Goal: Task Accomplishment & Management: Use online tool/utility

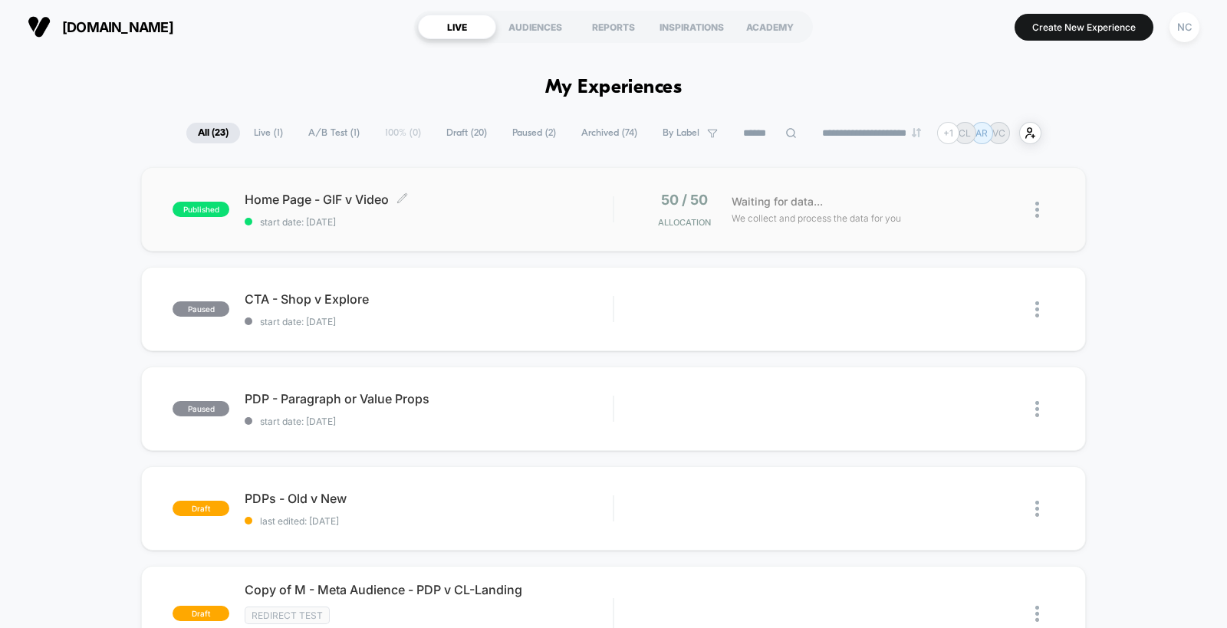
click at [485, 210] on div "Home Page - GIF v Video Click to edit experience details Click to edit experien…" at bounding box center [429, 210] width 368 height 36
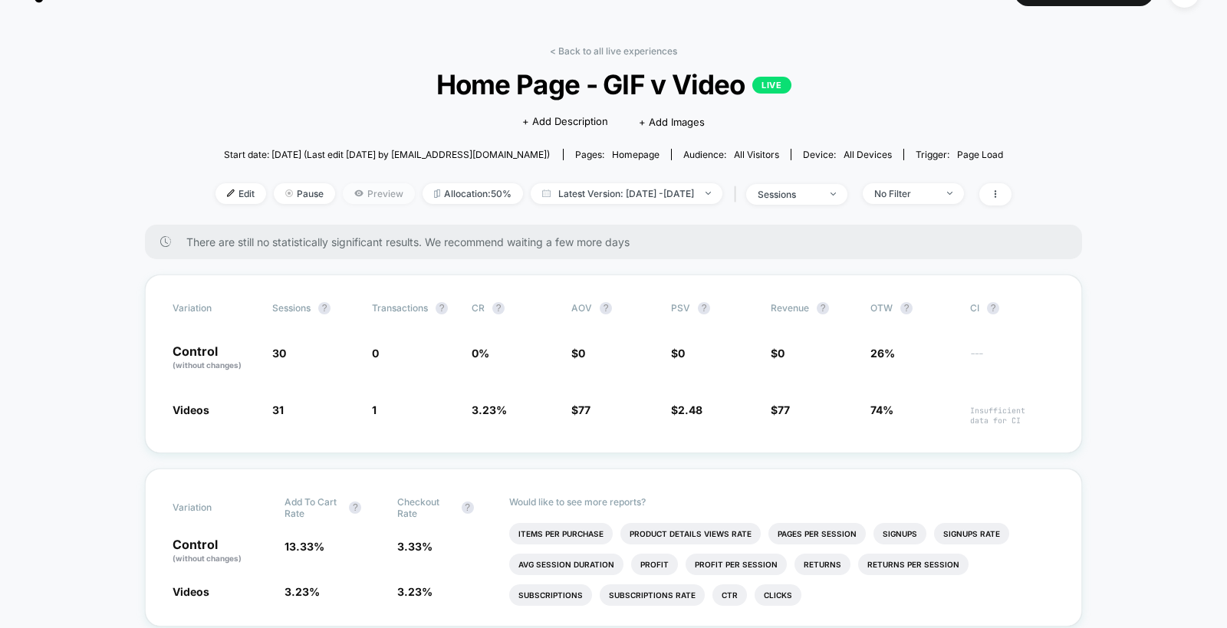
scroll to position [36, 0]
click at [344, 183] on span "Preview" at bounding box center [379, 192] width 72 height 21
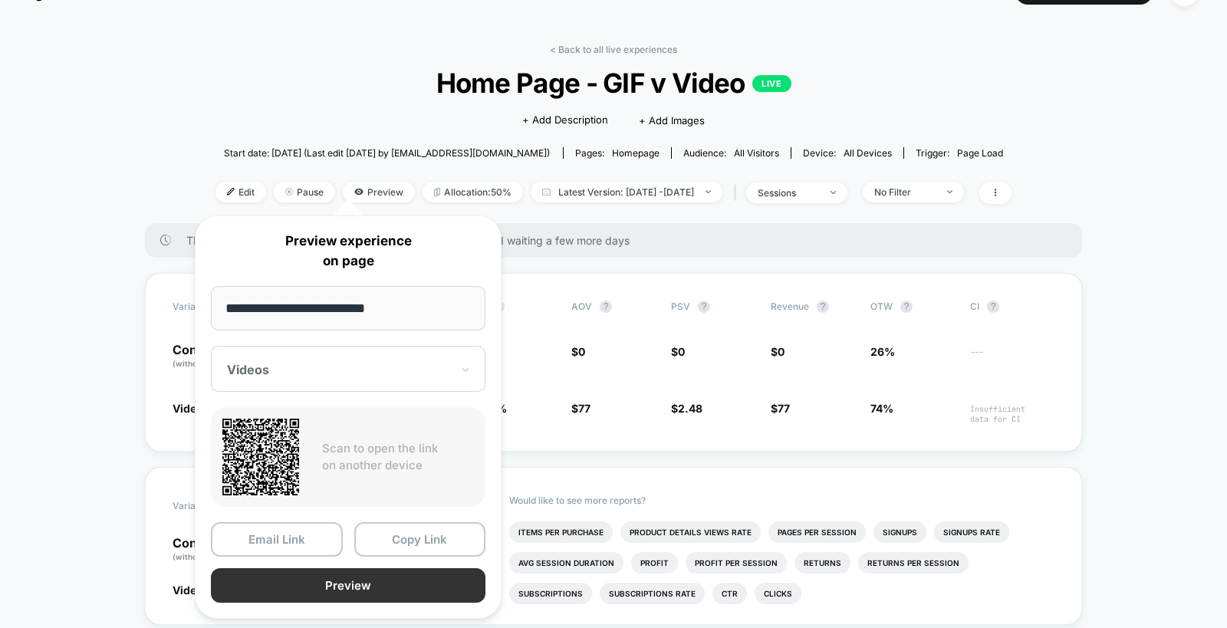
click at [396, 584] on button "Preview" at bounding box center [348, 585] width 275 height 35
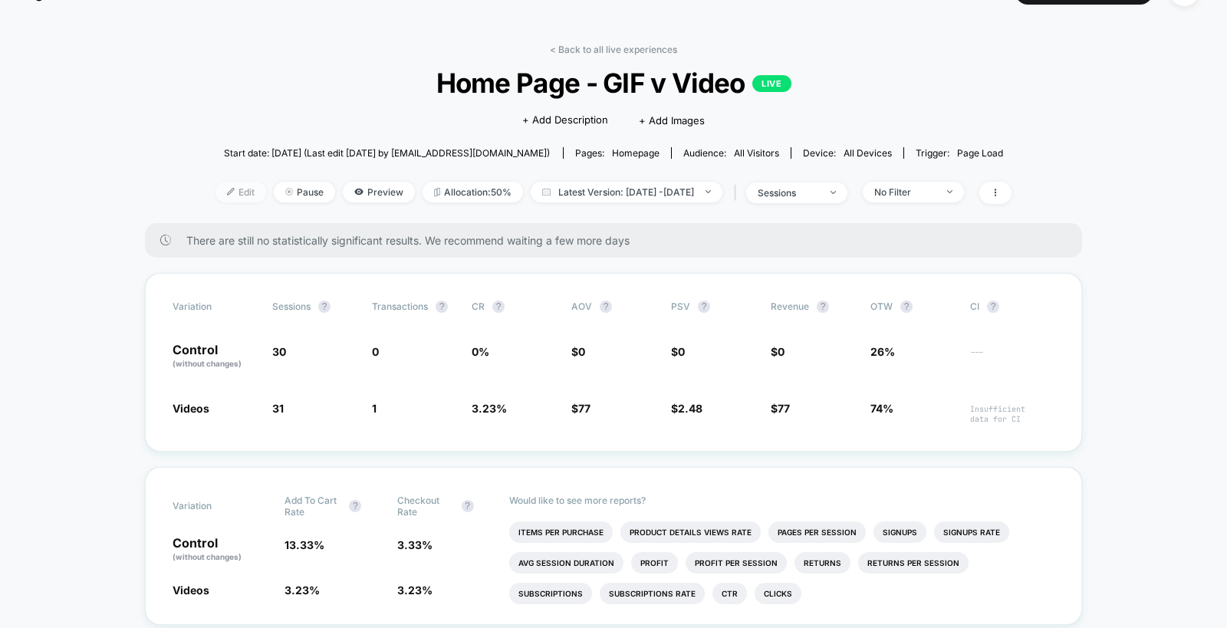
click at [227, 189] on img at bounding box center [231, 192] width 8 height 8
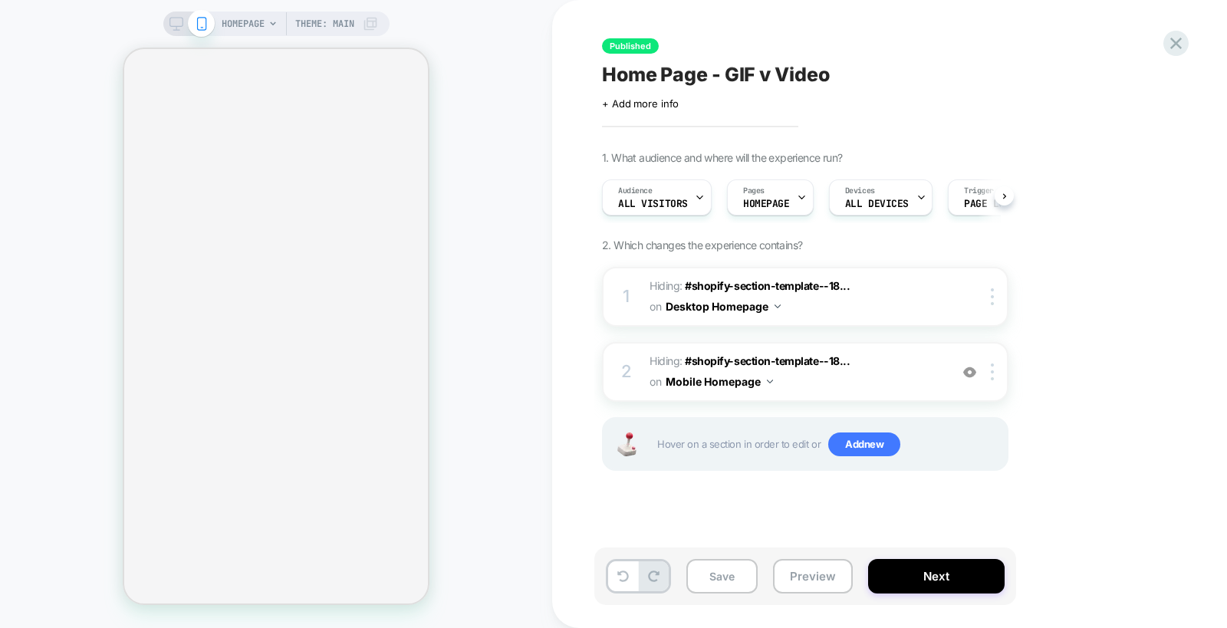
click at [179, 32] on div "HOMEPAGE Theme: MAIN" at bounding box center [276, 24] width 226 height 25
click at [177, 21] on icon at bounding box center [176, 24] width 14 height 14
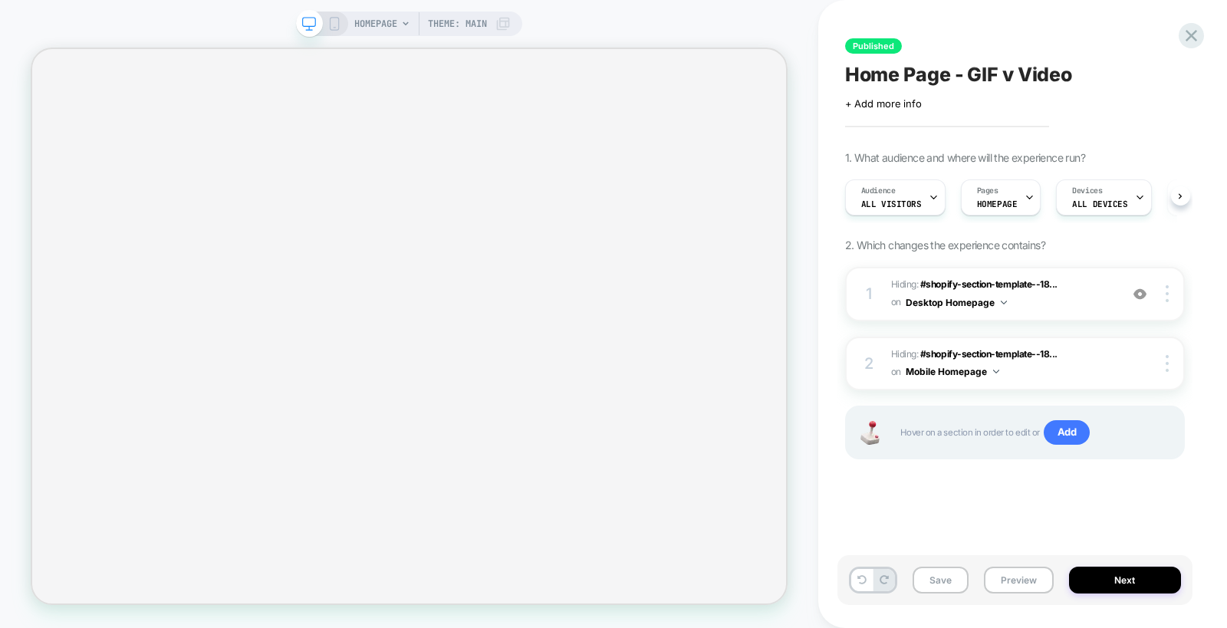
click at [177, 21] on div "HOMEPAGE Theme: MAIN Published Home Page - GIF v Video Click to edit experience…" at bounding box center [613, 314] width 1227 height 628
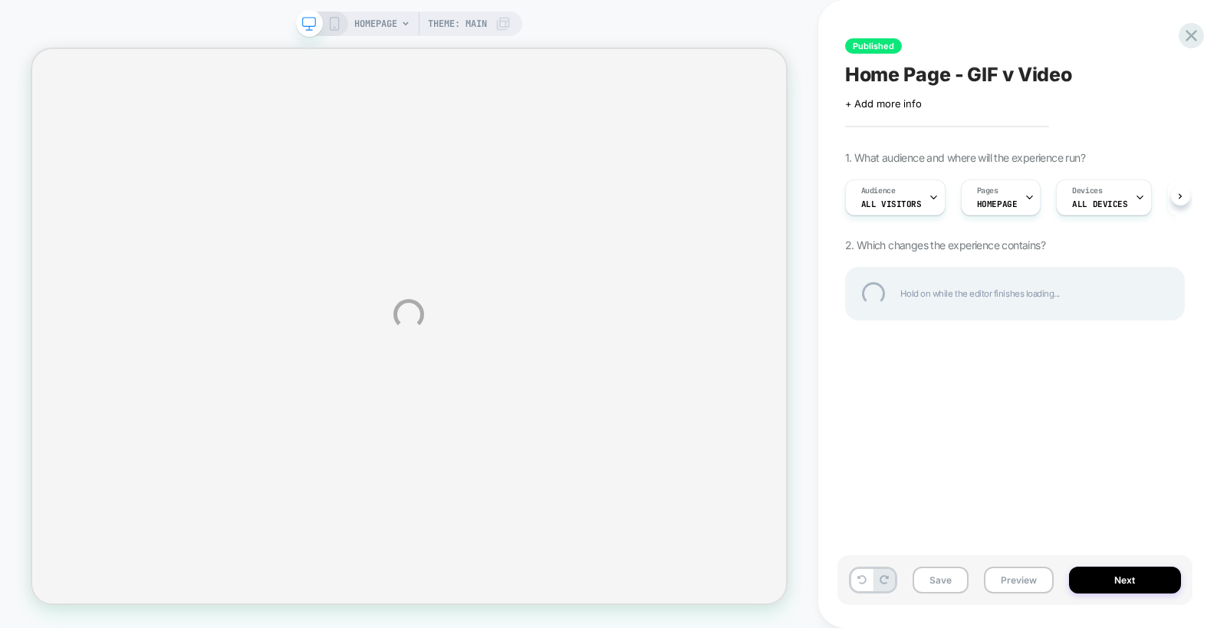
click at [177, 21] on div "HOMEPAGE Theme: MAIN Published Home Page - GIF v Video Click to edit experience…" at bounding box center [613, 314] width 1227 height 628
click at [238, 19] on div "HOMEPAGE Theme: MAIN Published Home Page - GIF v Video Click to edit experience…" at bounding box center [613, 314] width 1227 height 628
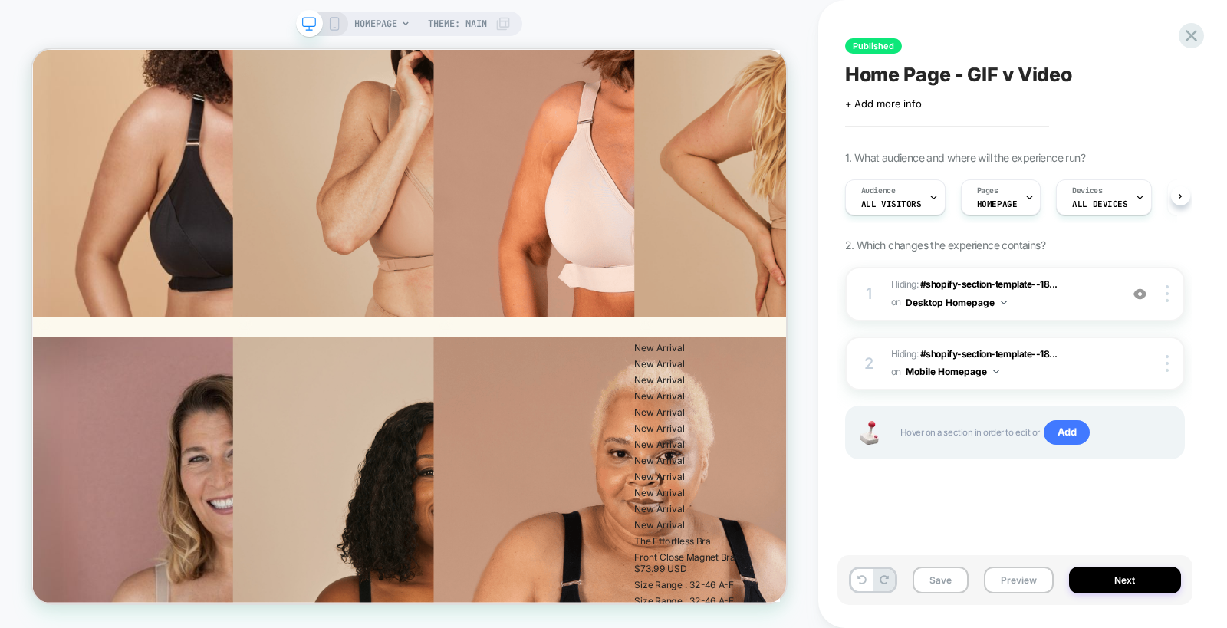
click at [331, 27] on icon at bounding box center [334, 24] width 14 height 14
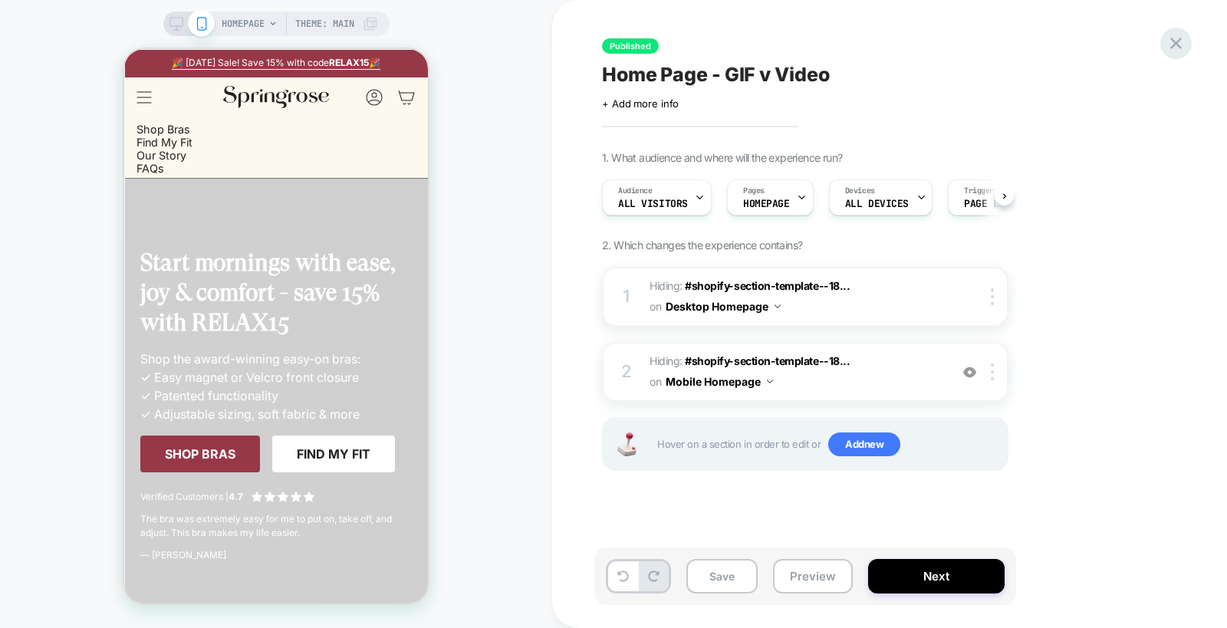
click at [1178, 43] on icon at bounding box center [1176, 43] width 21 height 21
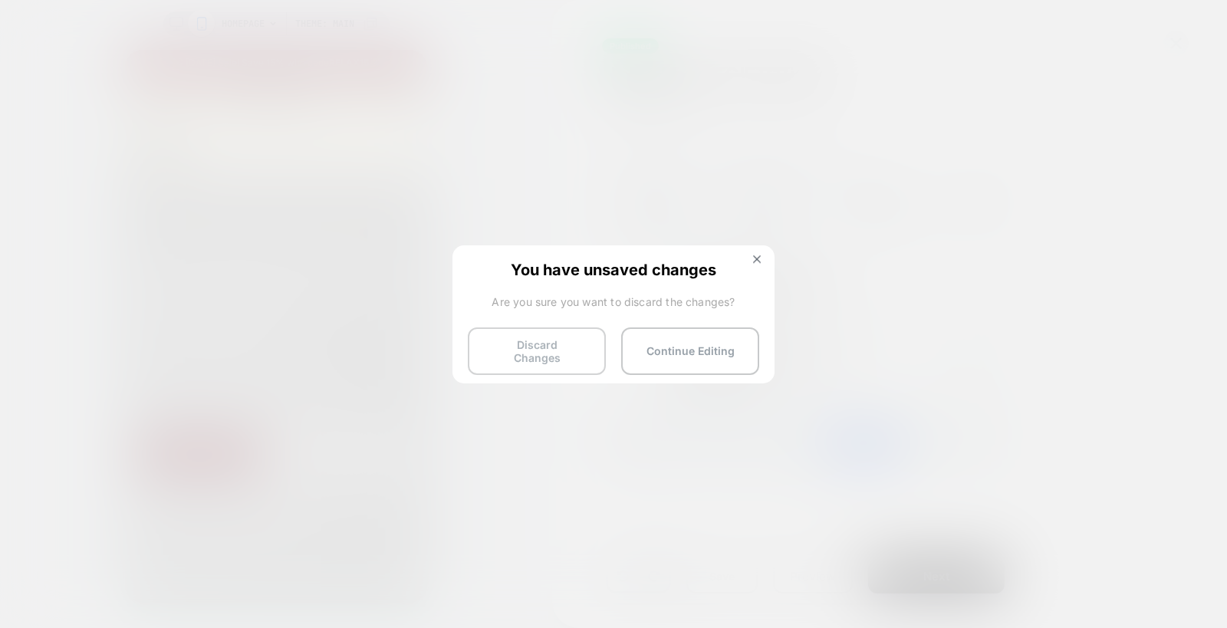
click at [542, 348] on button "Discard Changes" at bounding box center [537, 351] width 138 height 48
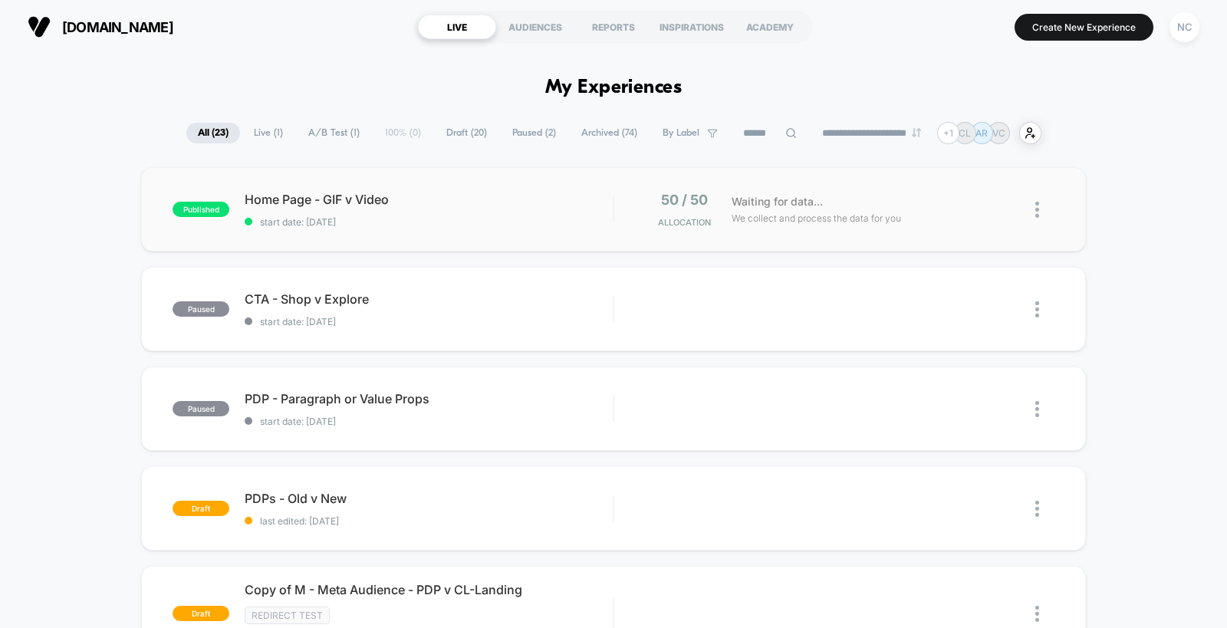
click at [450, 238] on div "published Home Page - GIF v Video start date: [DATE] 50 / 50 Allocation Waiting…" at bounding box center [613, 209] width 945 height 84
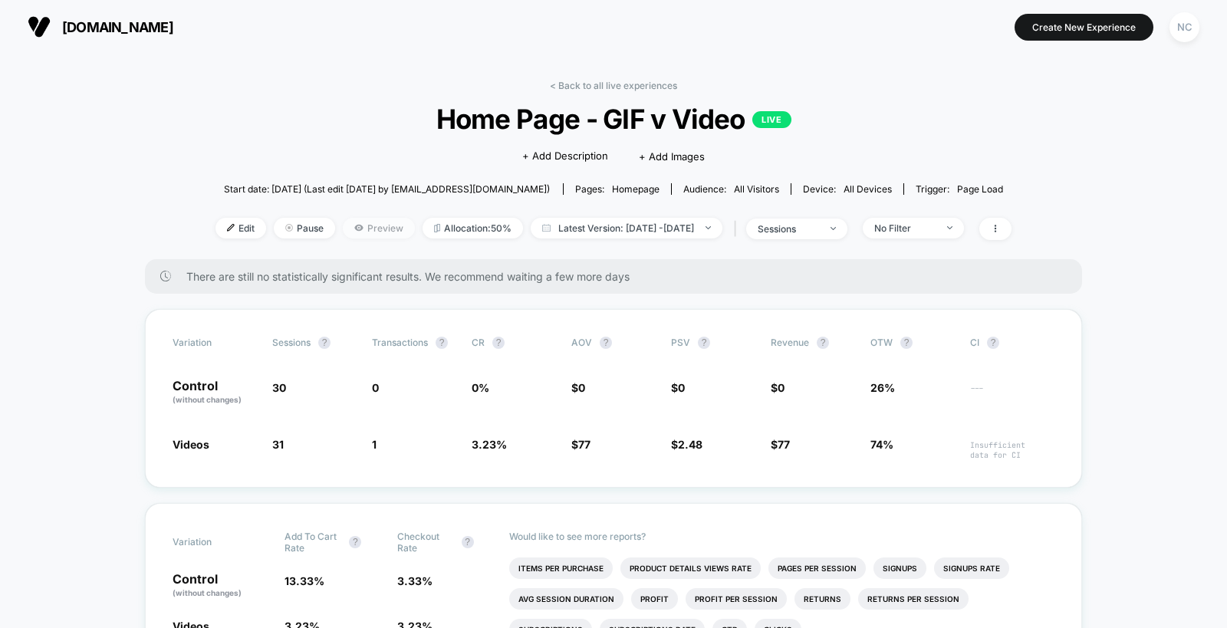
click at [357, 228] on span "Preview" at bounding box center [379, 228] width 72 height 21
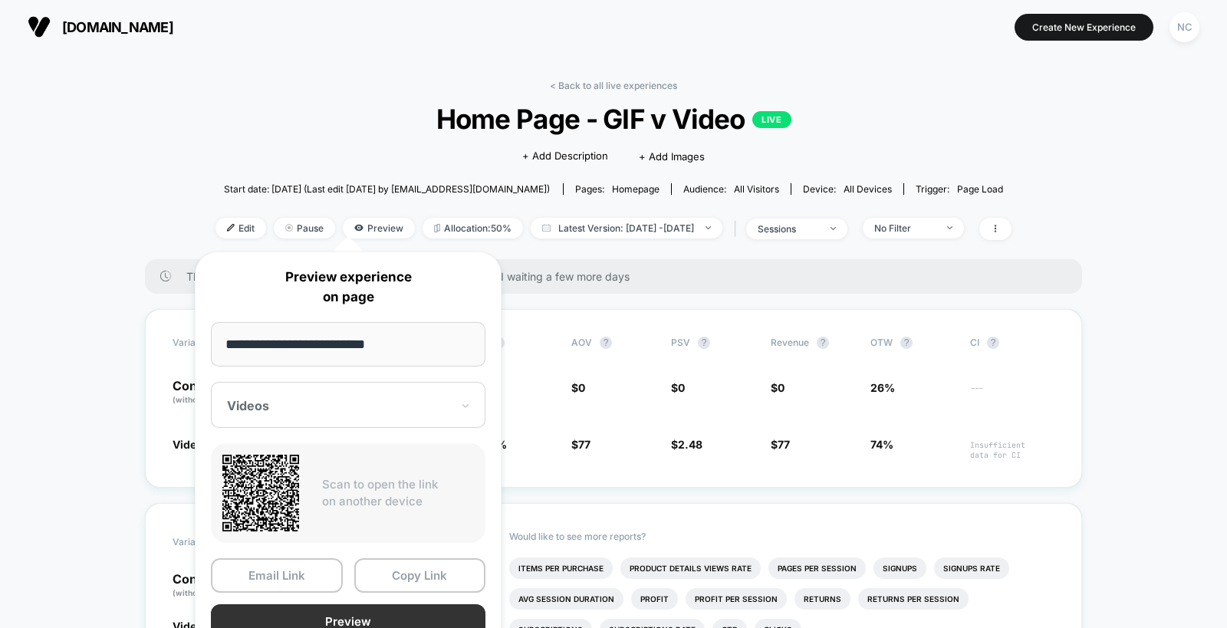
click at [337, 611] on button "Preview" at bounding box center [348, 621] width 275 height 35
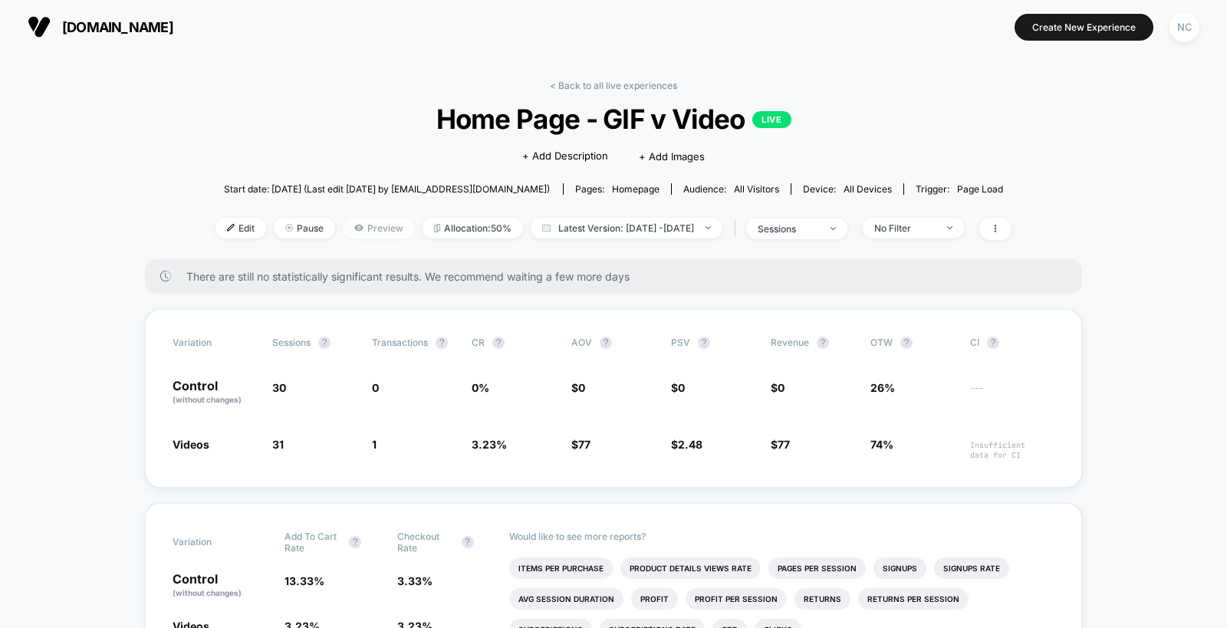
click at [347, 226] on span "Preview" at bounding box center [379, 228] width 72 height 21
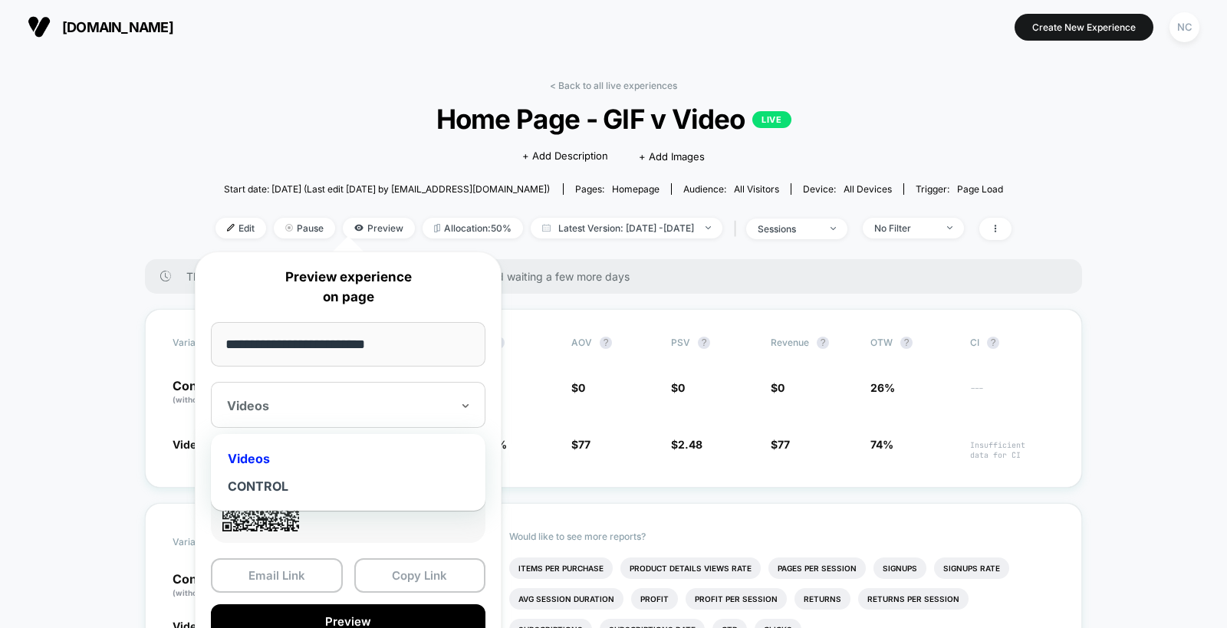
click at [328, 382] on div "Videos" at bounding box center [348, 405] width 275 height 46
click at [307, 489] on div "CONTROL" at bounding box center [348, 486] width 259 height 28
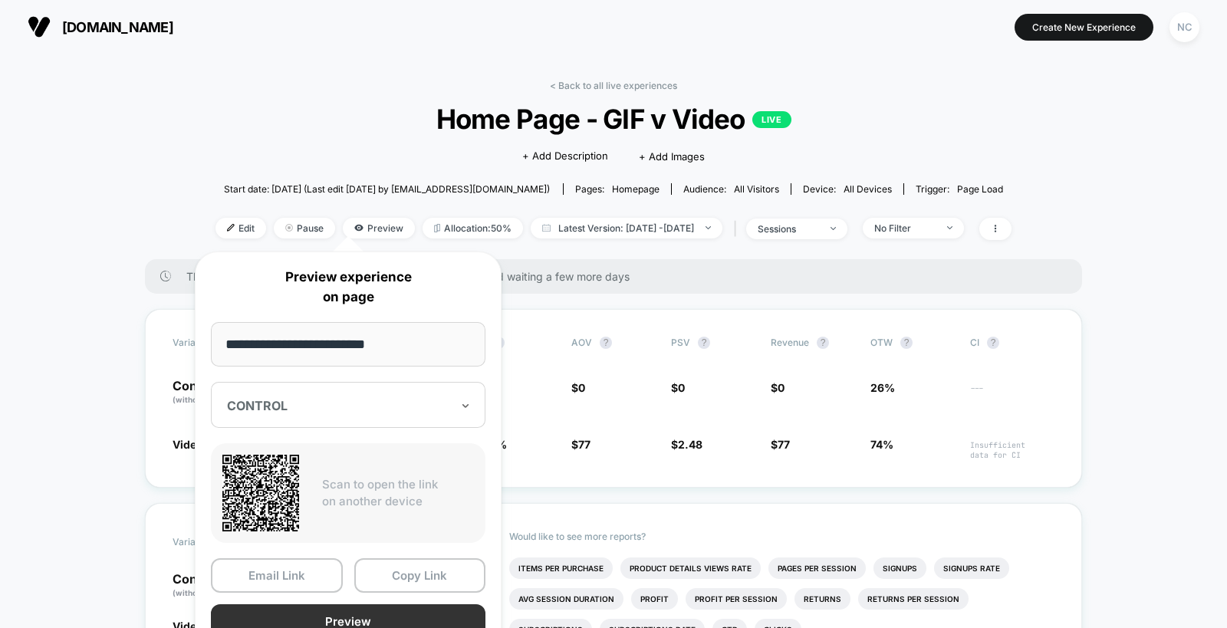
click at [360, 620] on button "Preview" at bounding box center [348, 621] width 275 height 35
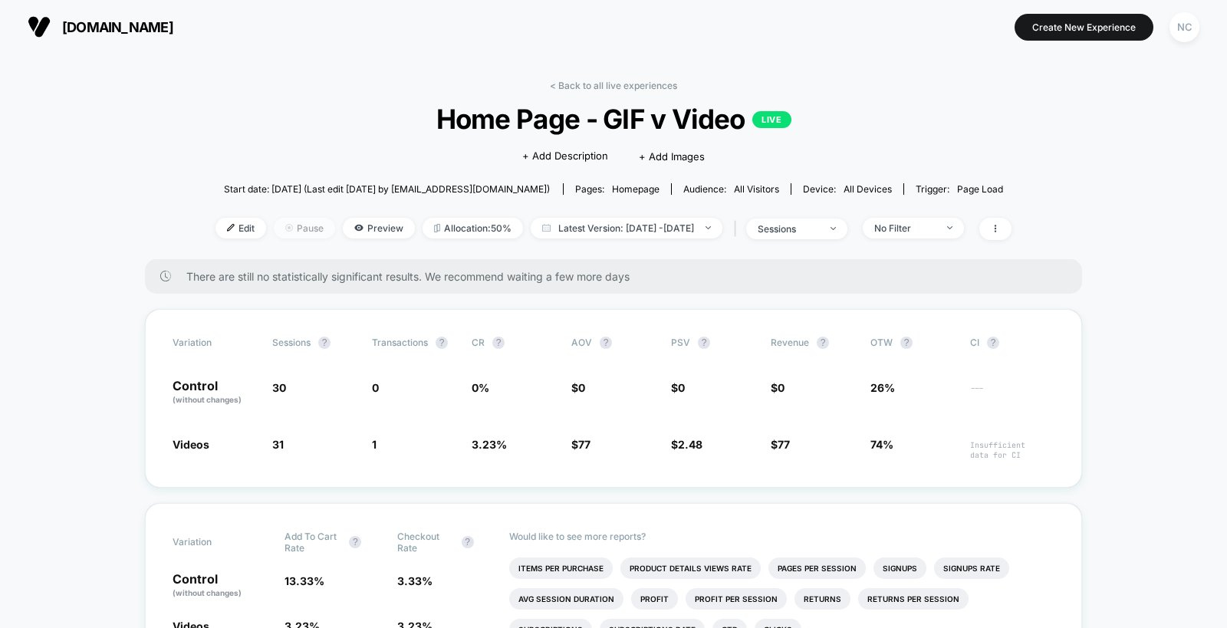
click at [281, 228] on span "Pause" at bounding box center [304, 228] width 61 height 21
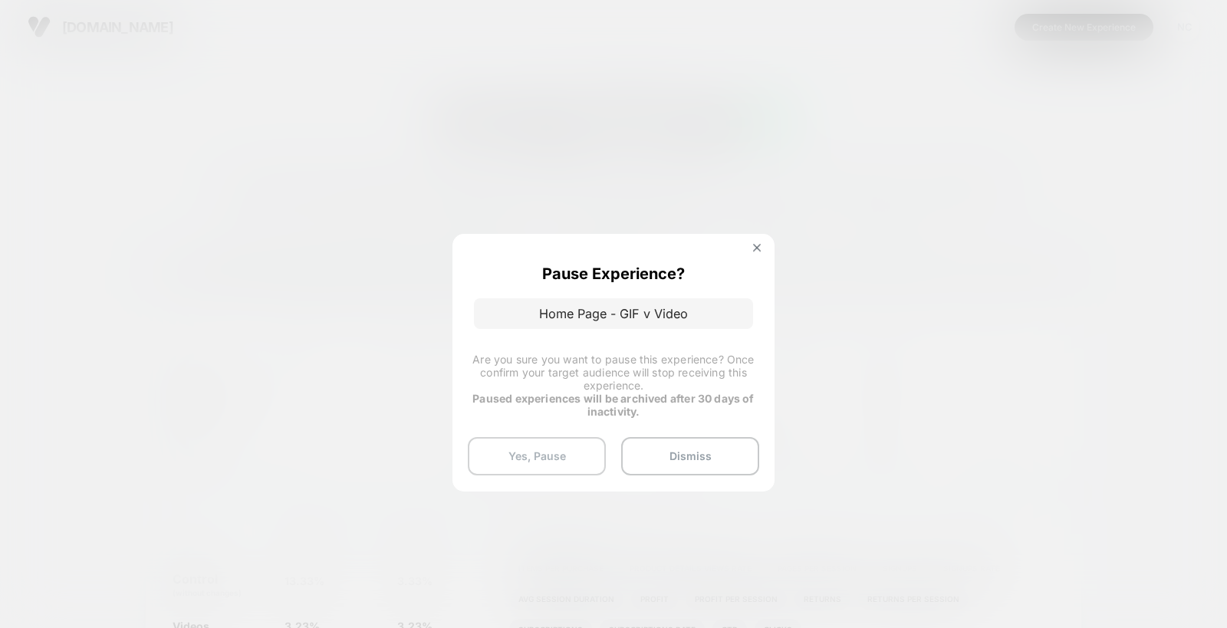
click at [572, 454] on button "Yes, Pause" at bounding box center [537, 456] width 138 height 38
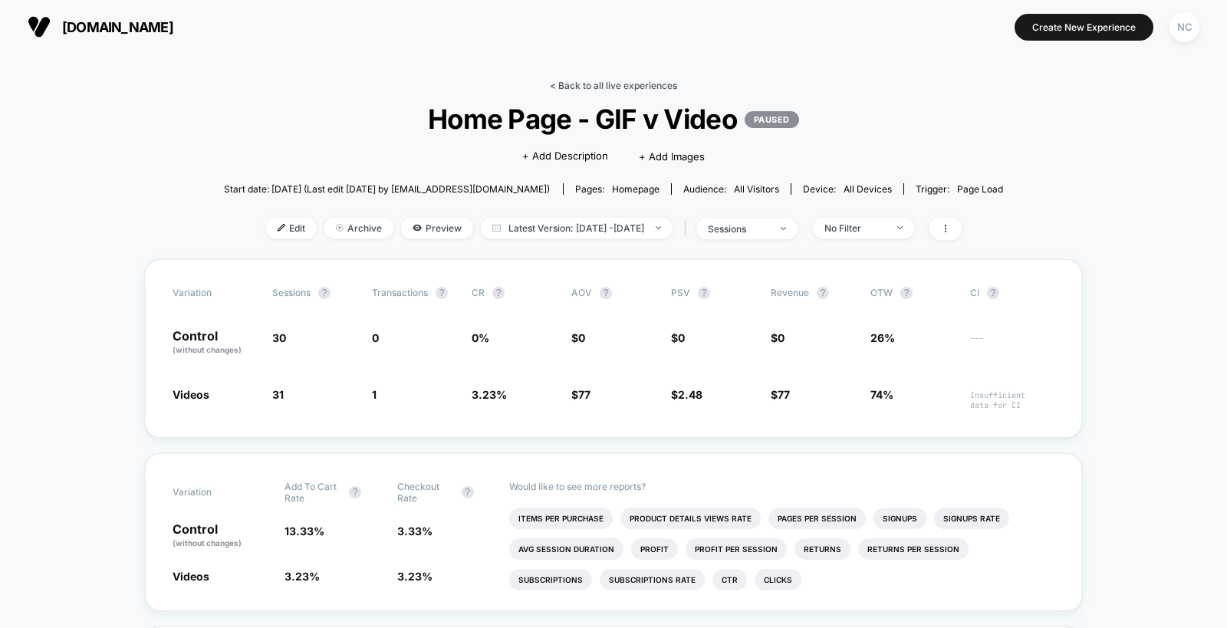
click at [575, 81] on link "< Back to all live experiences" at bounding box center [613, 86] width 127 height 12
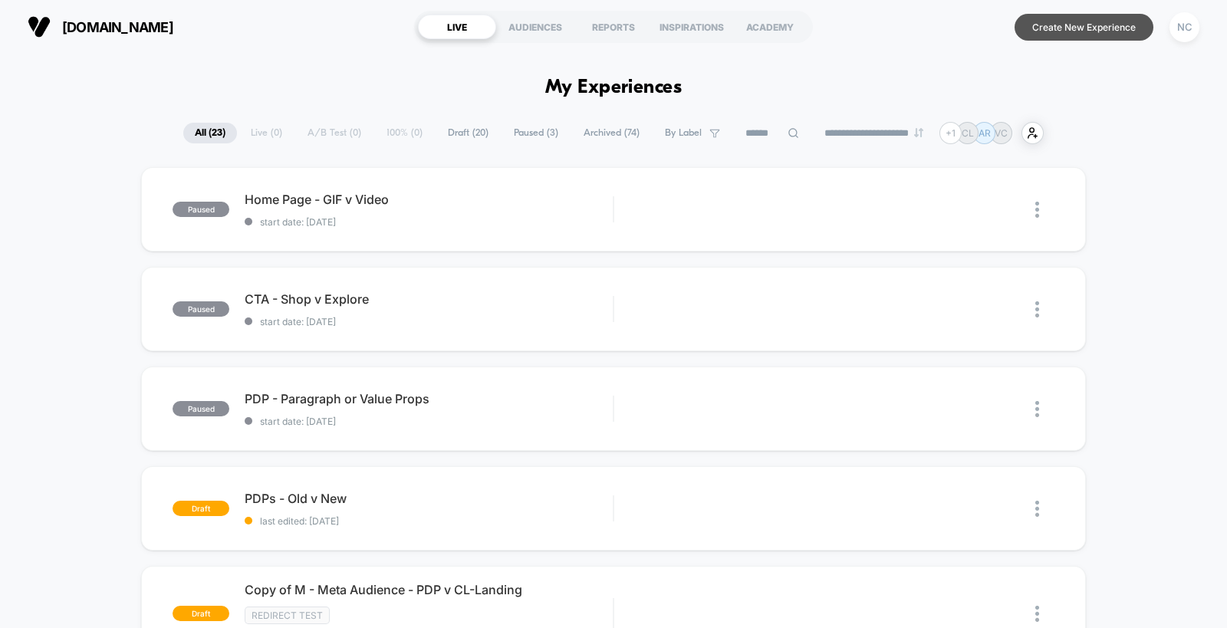
click at [1066, 20] on button "Create New Experience" at bounding box center [1084, 27] width 139 height 27
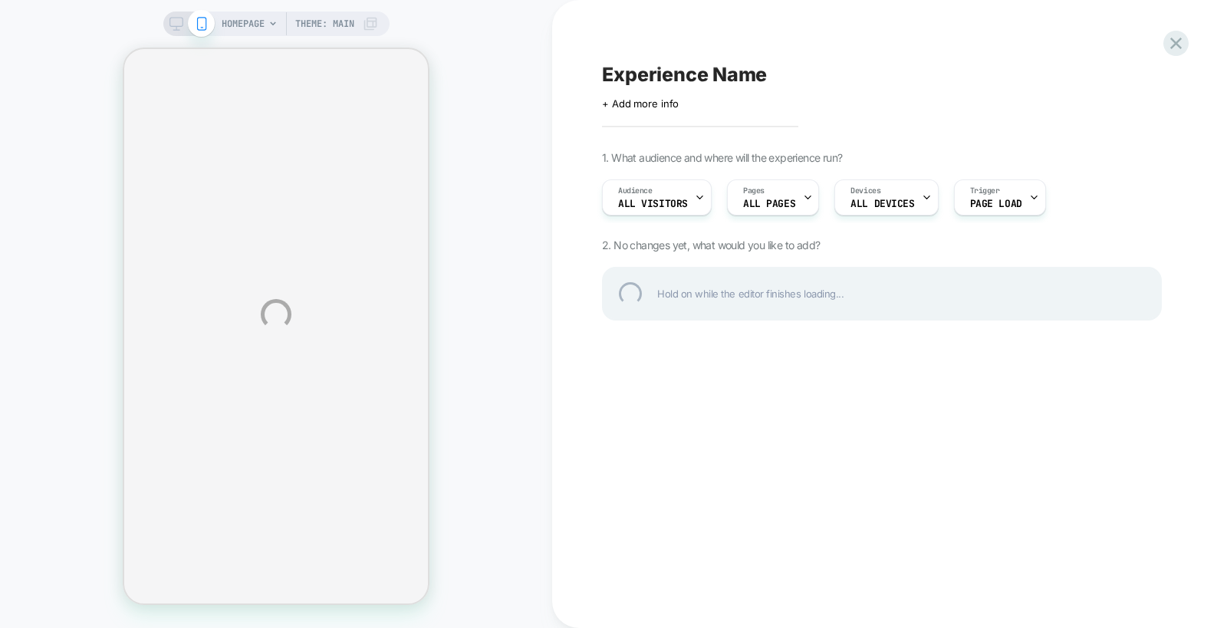
click at [664, 75] on div "Experience Name" at bounding box center [882, 74] width 560 height 23
type textarea "**********"
click at [877, 80] on div "**********" at bounding box center [882, 74] width 560 height 23
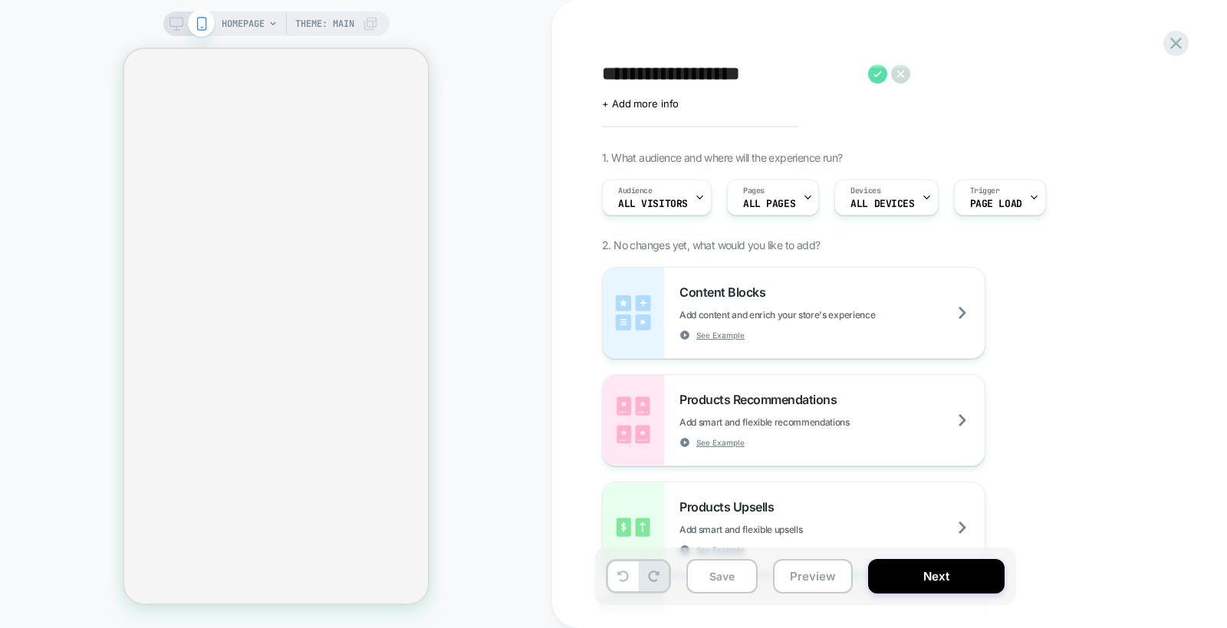
click at [874, 74] on icon at bounding box center [877, 74] width 8 height 6
click at [1169, 38] on icon at bounding box center [1176, 43] width 21 height 21
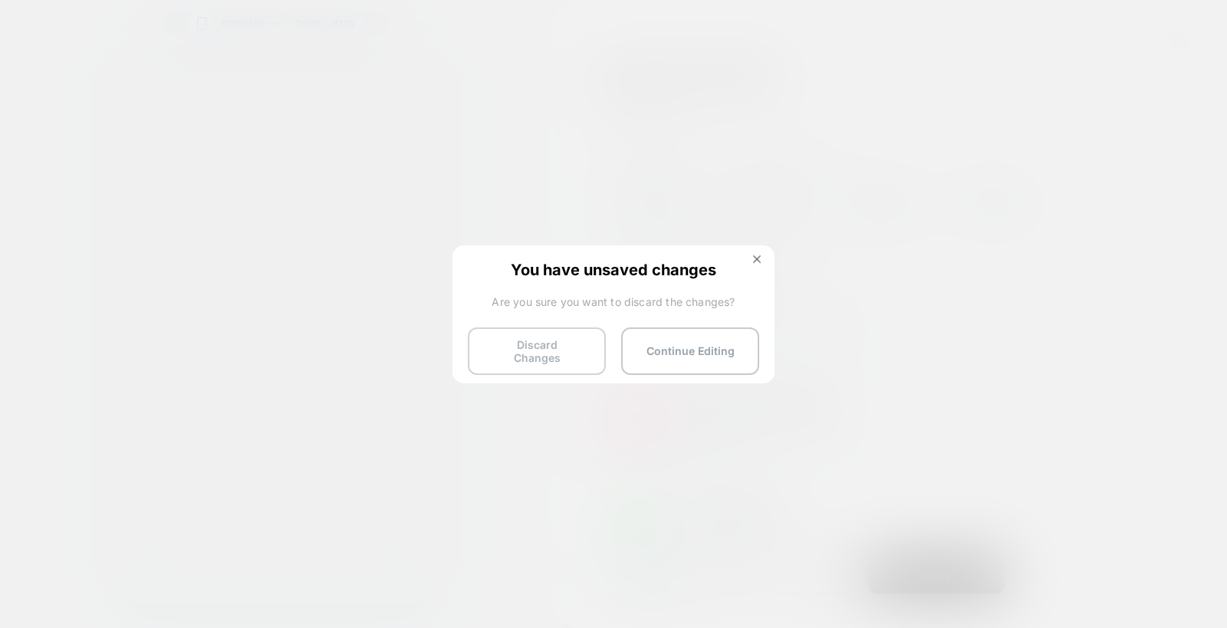
click at [533, 346] on button "Discard Changes" at bounding box center [537, 351] width 138 height 48
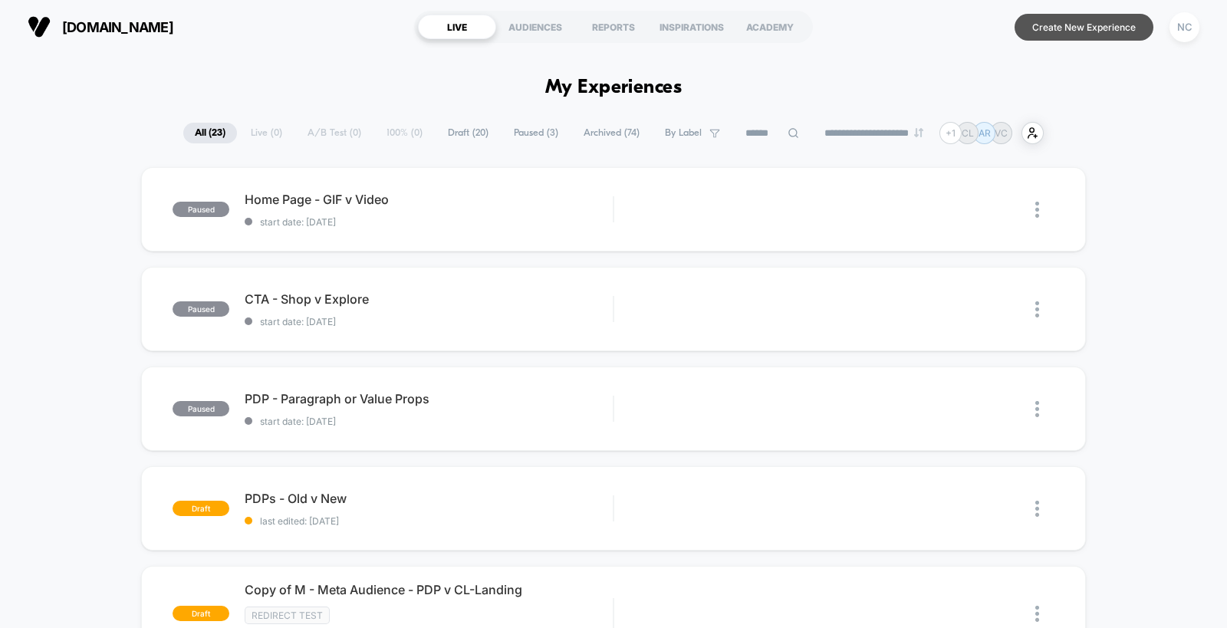
click at [1068, 34] on button "Create New Experience" at bounding box center [1084, 27] width 139 height 27
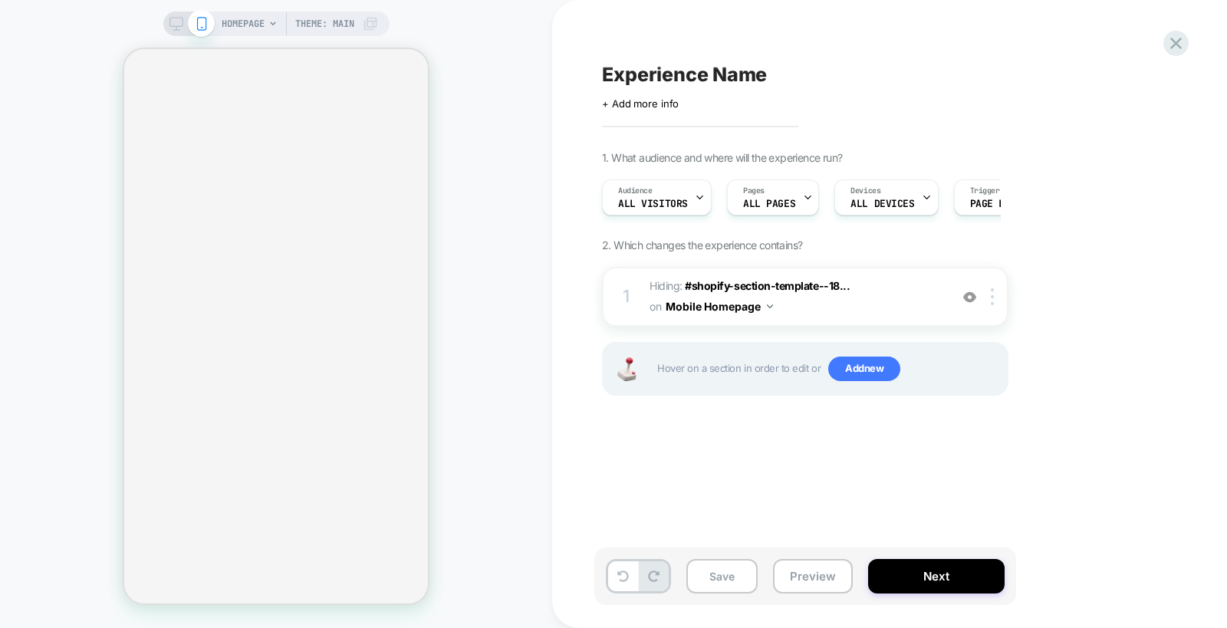
click at [171, 22] on icon at bounding box center [176, 24] width 14 height 14
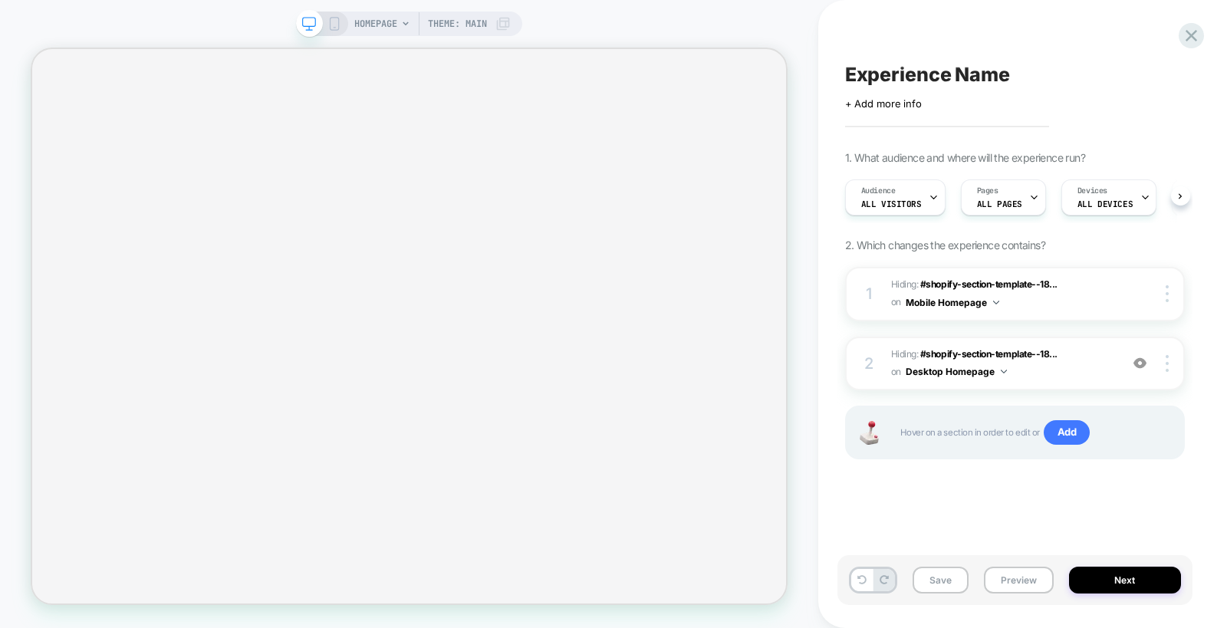
click at [881, 71] on span "Experience Name" at bounding box center [927, 74] width 165 height 23
type textarea "*"
type textarea "**********"
click at [1116, 76] on icon at bounding box center [1120, 73] width 19 height 19
click at [1029, 198] on icon at bounding box center [1034, 197] width 10 height 10
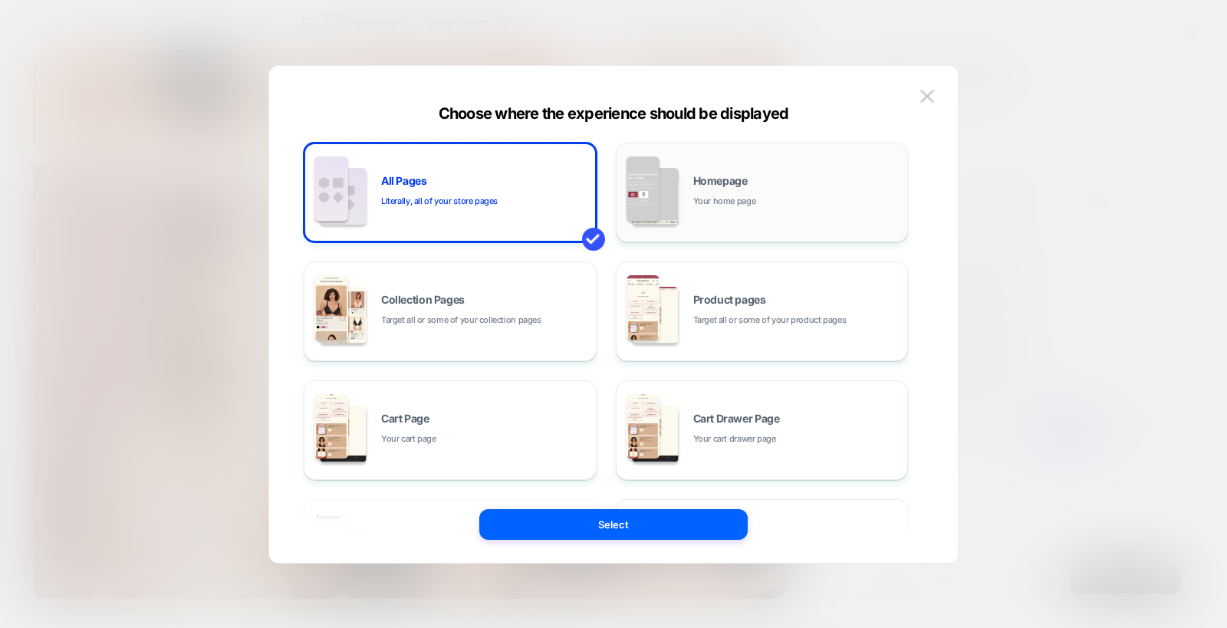
click at [673, 181] on img at bounding box center [655, 197] width 47 height 58
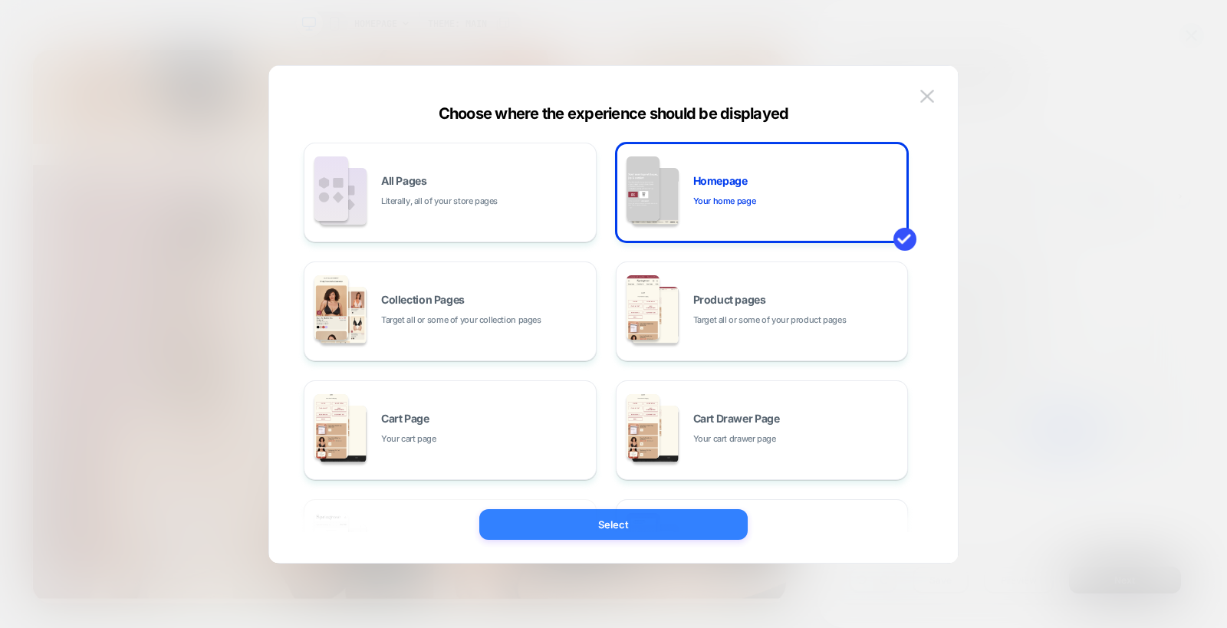
click at [601, 519] on button "Select" at bounding box center [613, 524] width 268 height 31
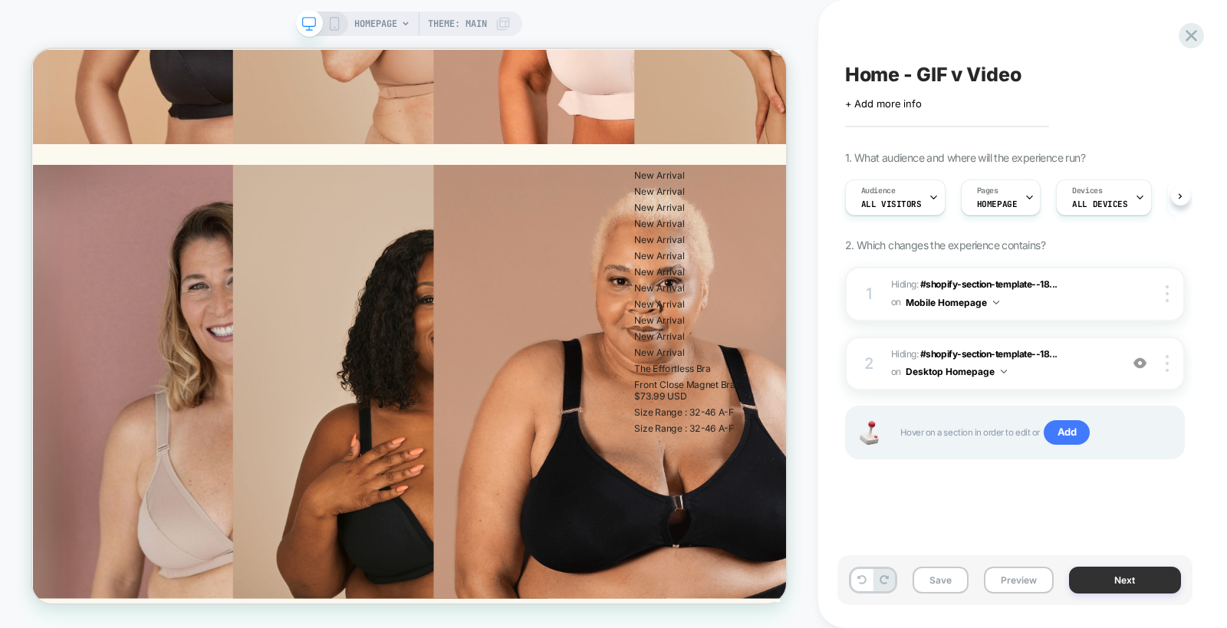
click at [1102, 574] on button "Next" at bounding box center [1125, 580] width 112 height 27
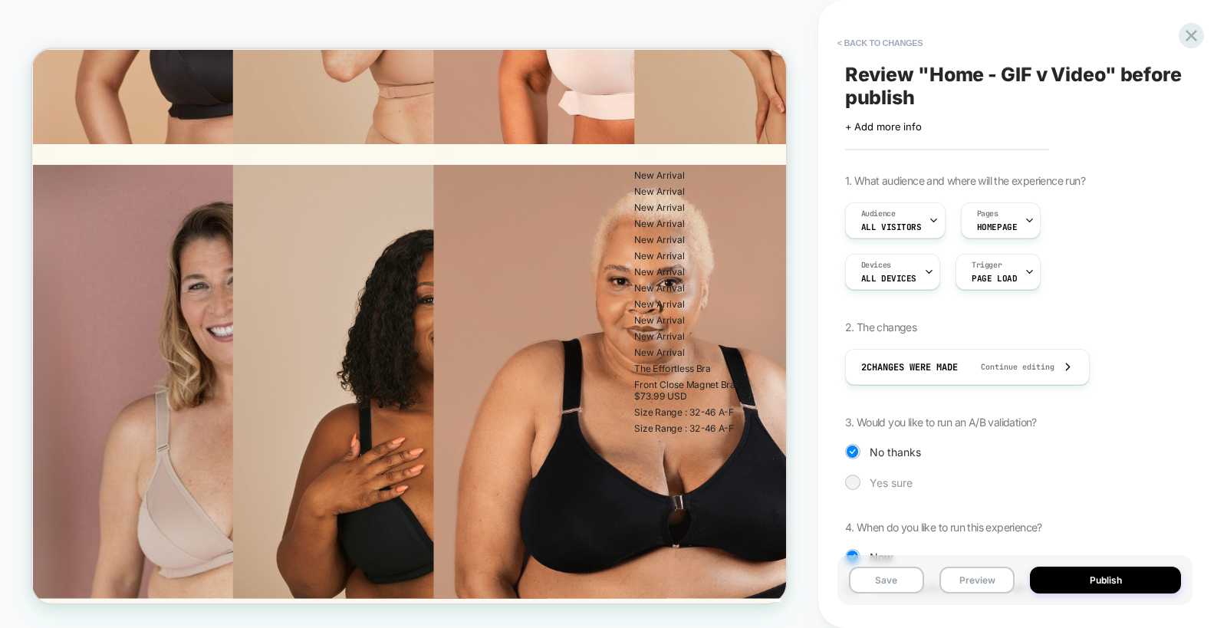
scroll to position [65, 0]
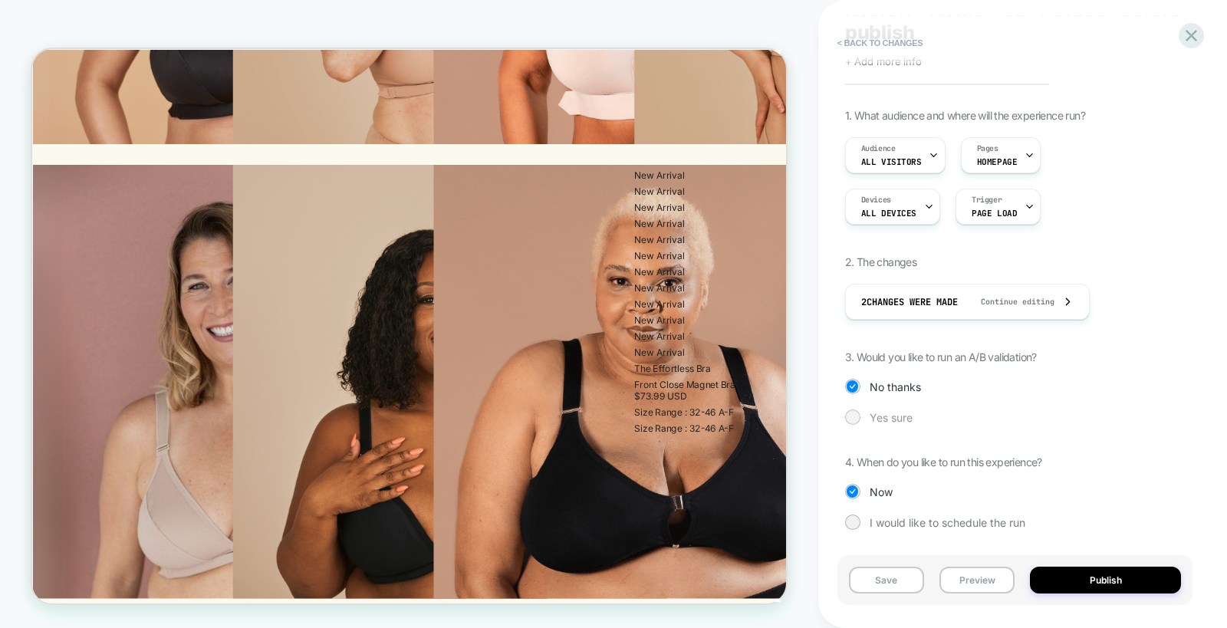
click at [878, 415] on span "Yes sure" at bounding box center [891, 417] width 43 height 13
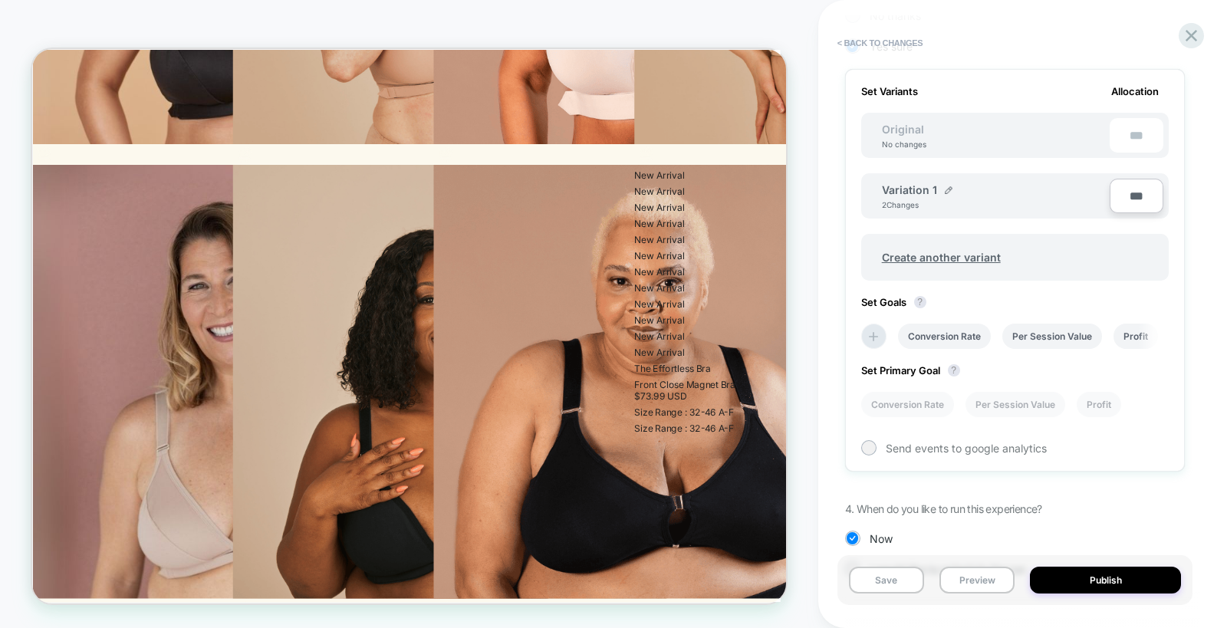
scroll to position [0, 1]
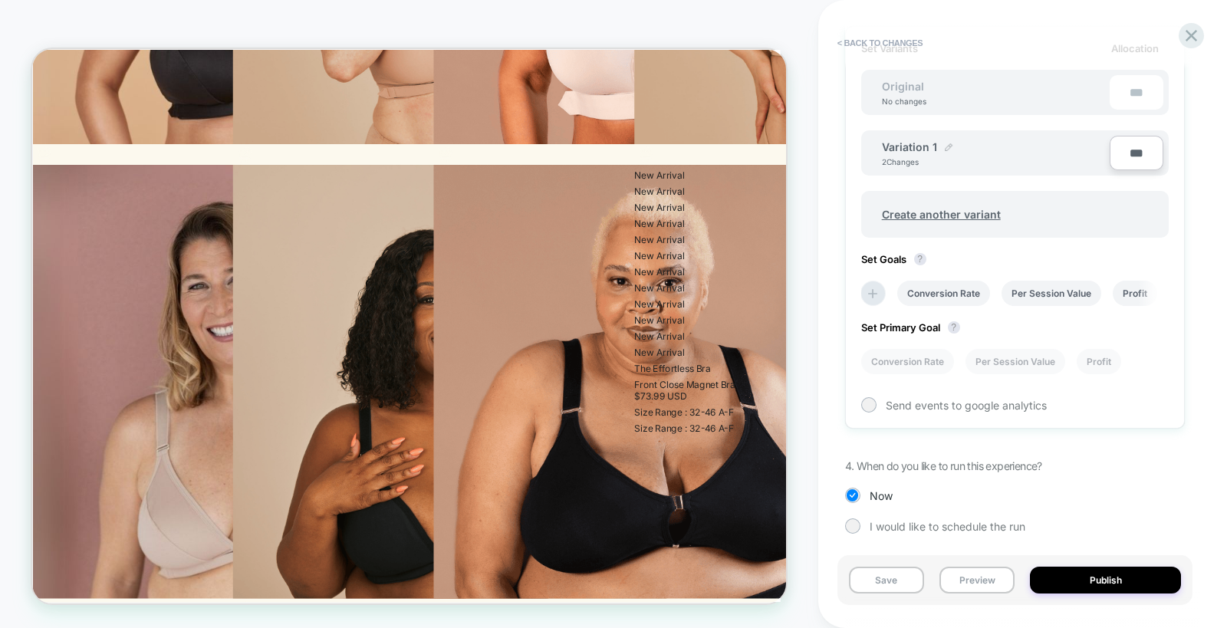
click at [946, 143] on img at bounding box center [949, 147] width 8 height 8
click at [936, 151] on input "**********" at bounding box center [937, 155] width 111 height 30
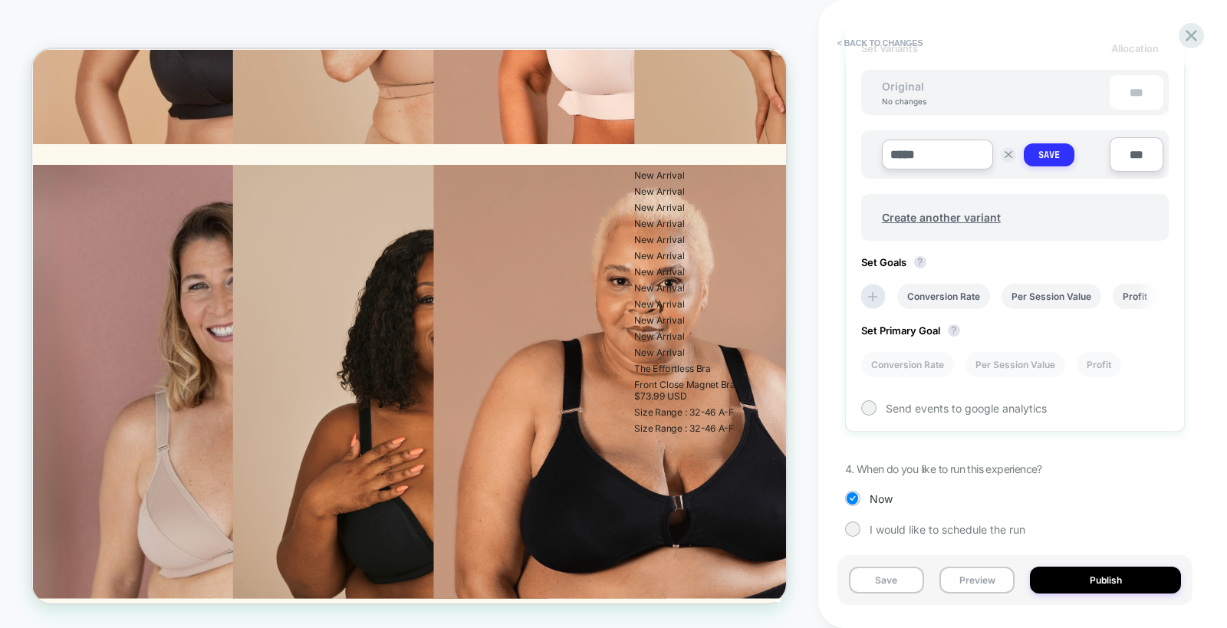
type input "*****"
click at [1053, 153] on strong "Save" at bounding box center [1048, 155] width 21 height 12
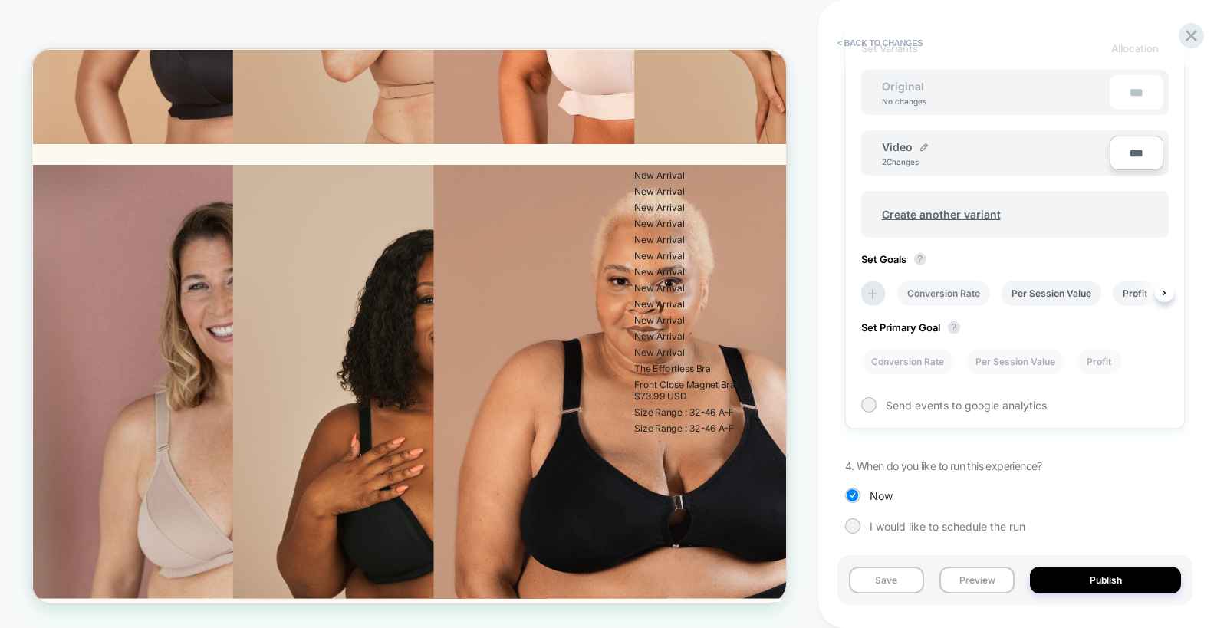
click at [955, 286] on li "Conversion Rate" at bounding box center [943, 293] width 93 height 25
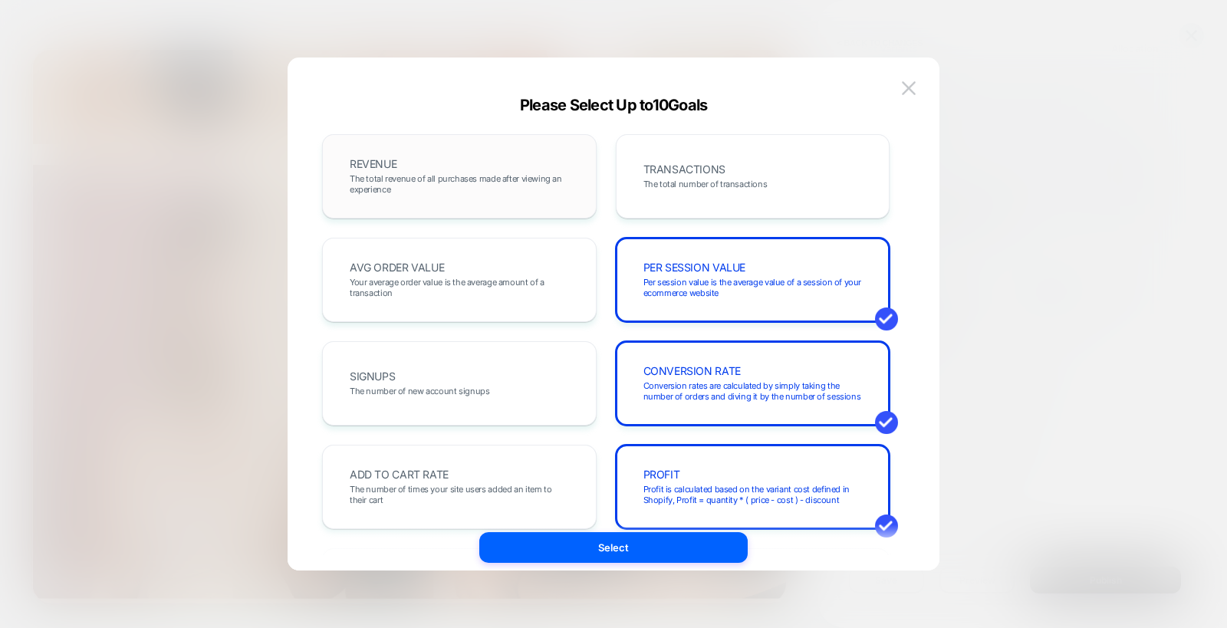
click at [491, 177] on span "The total revenue of all purchases made after viewing an experience" at bounding box center [459, 183] width 219 height 21
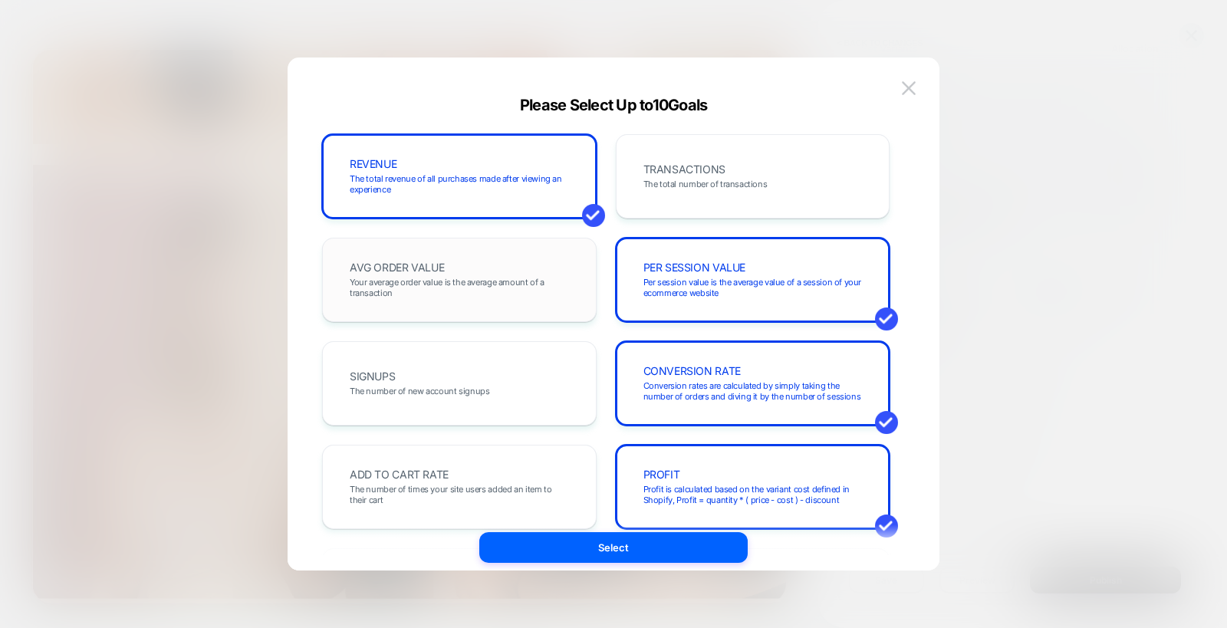
click at [502, 266] on div "AVG ORDER VALUE Your average order value is the average amount of a transaction" at bounding box center [459, 280] width 242 height 52
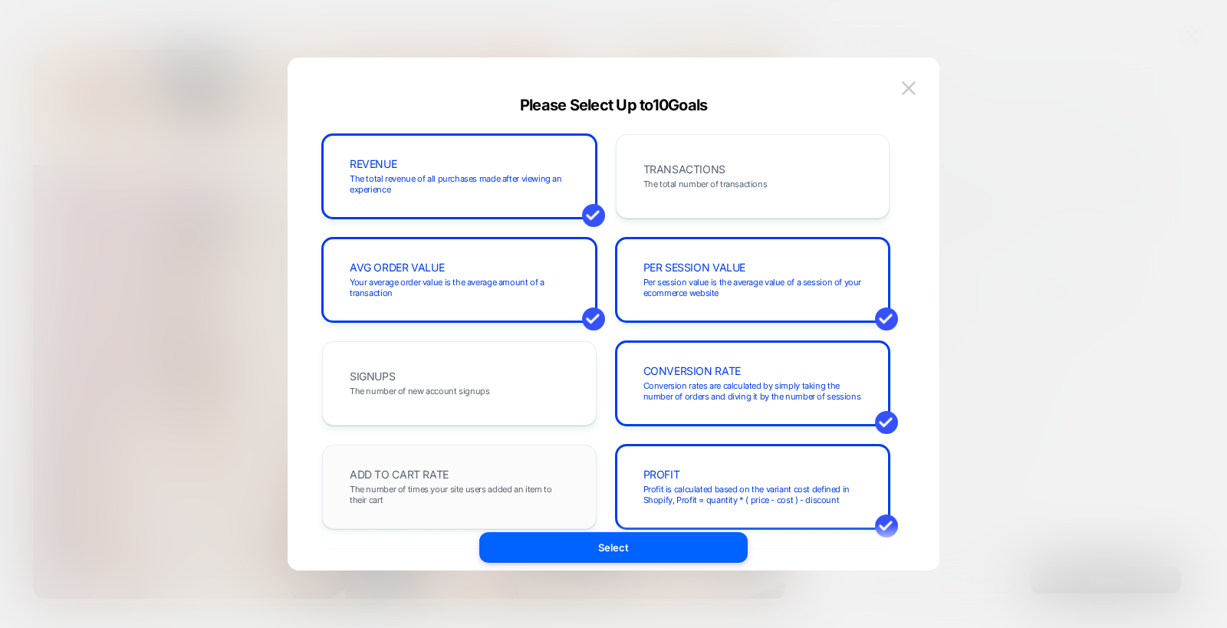
click at [464, 486] on span "The number of times your site users added an item to their cart" at bounding box center [459, 494] width 219 height 21
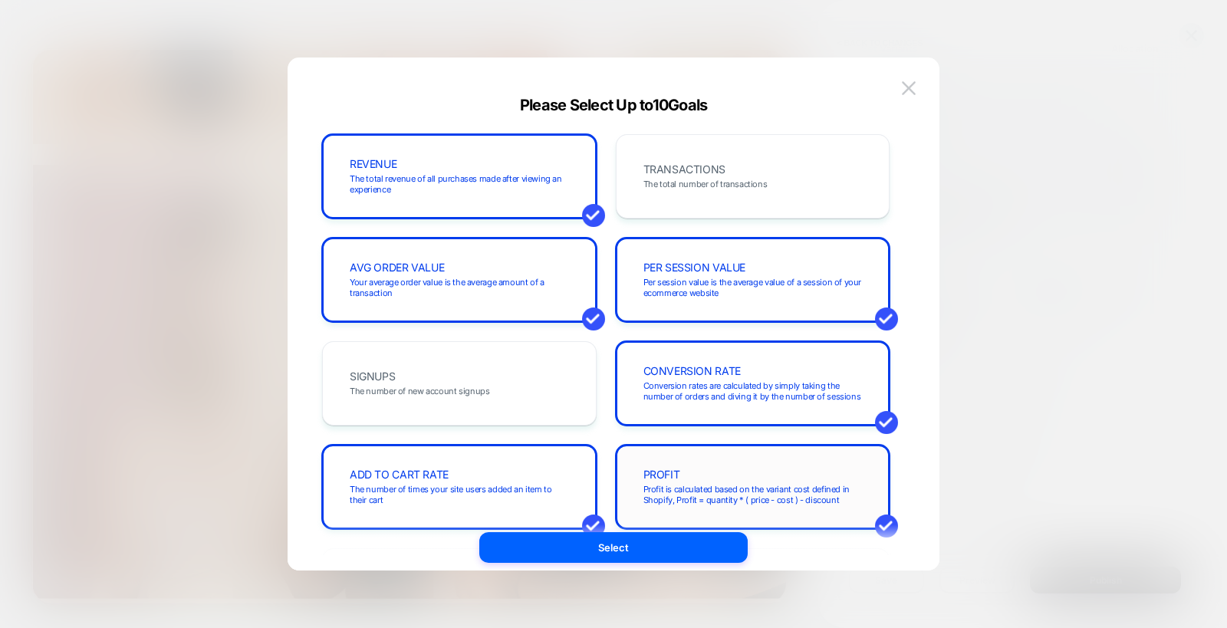
click at [706, 481] on div "PROFIT Profit is calculated based on the variant cost defined in Shopify, Profi…" at bounding box center [753, 487] width 242 height 52
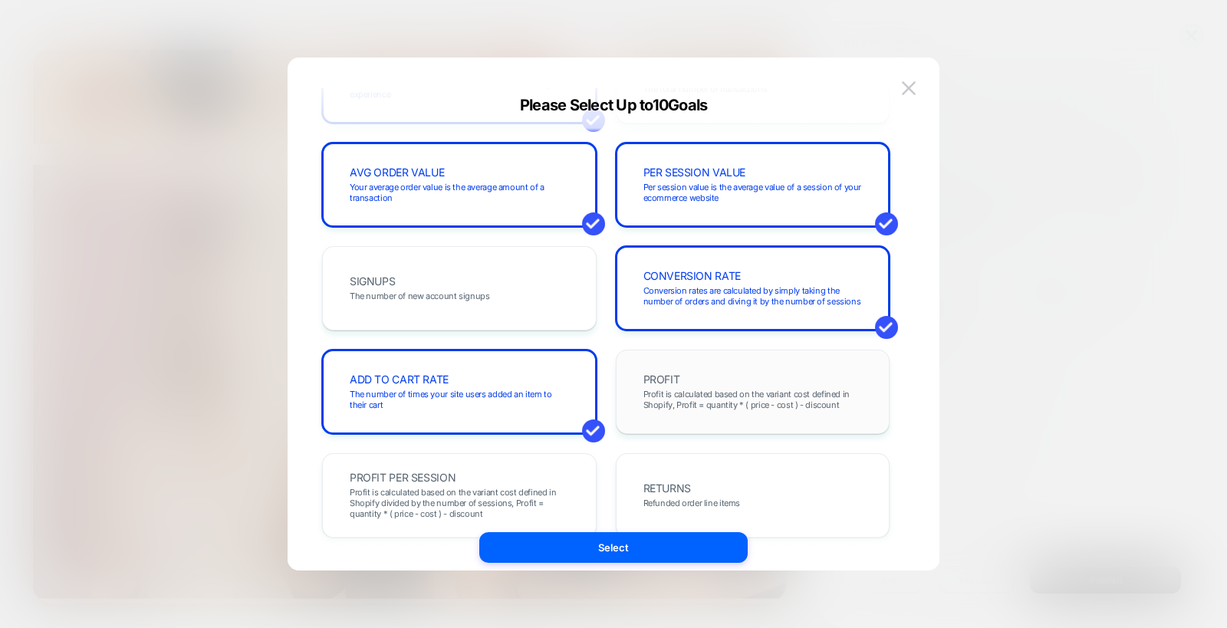
scroll to position [0, 0]
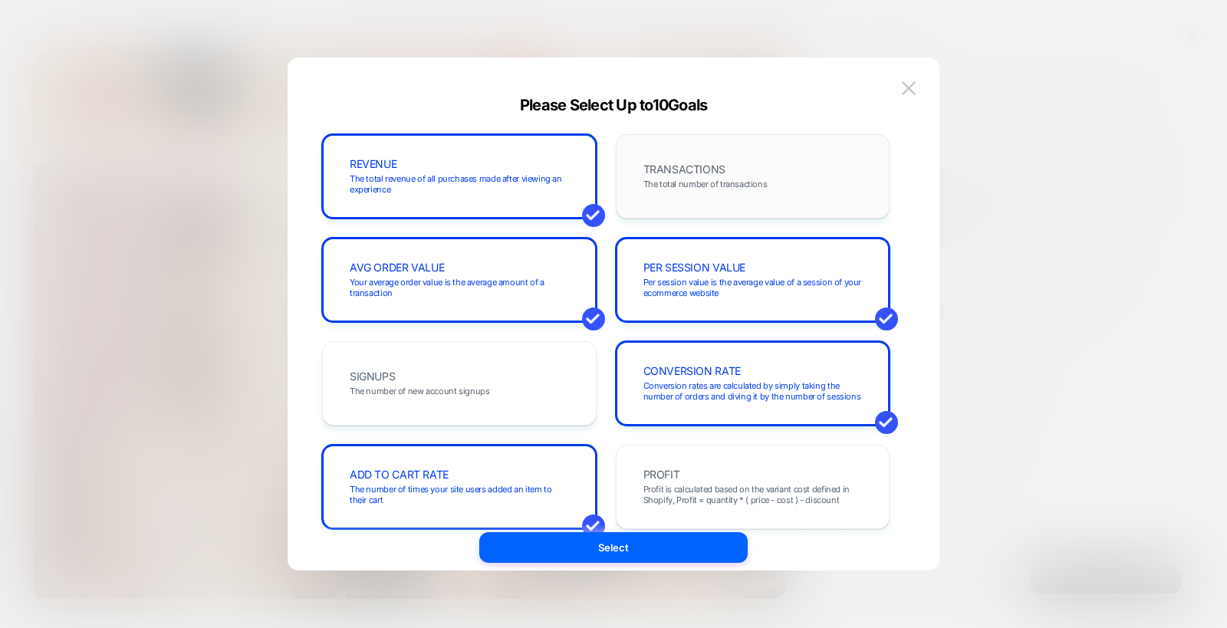
click at [703, 183] on span "The total number of transactions" at bounding box center [705, 184] width 124 height 11
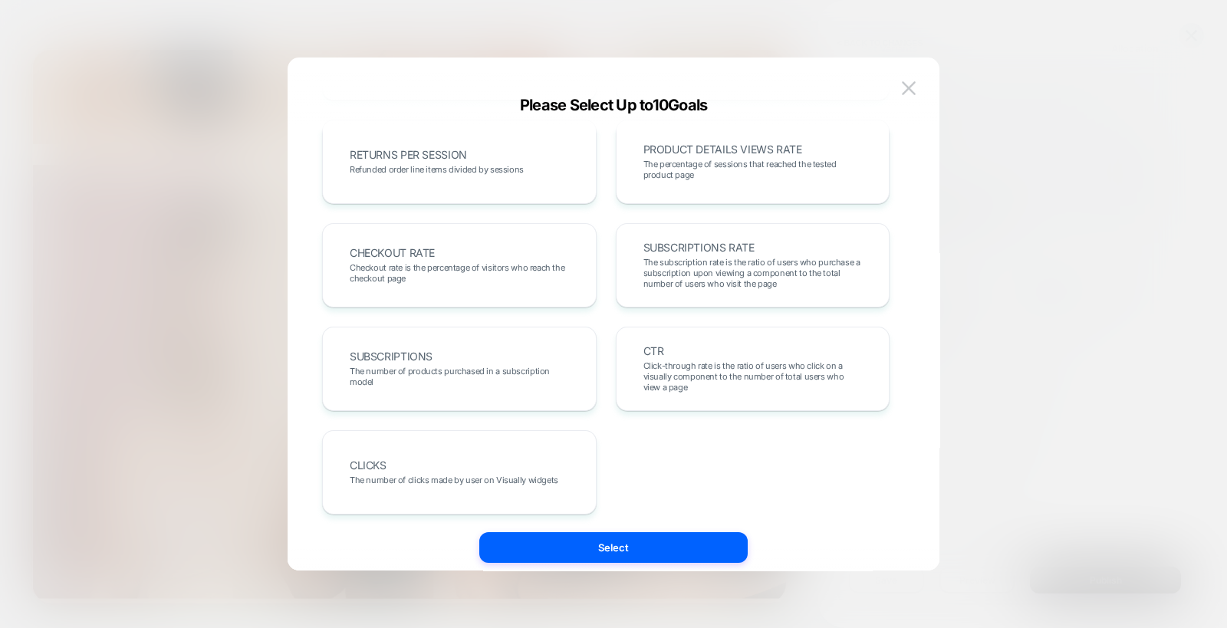
scroll to position [537, 0]
click at [460, 291] on div "CHECKOUT RATE Checkout rate is the percentage of visitors who reach the checkou…" at bounding box center [459, 261] width 275 height 84
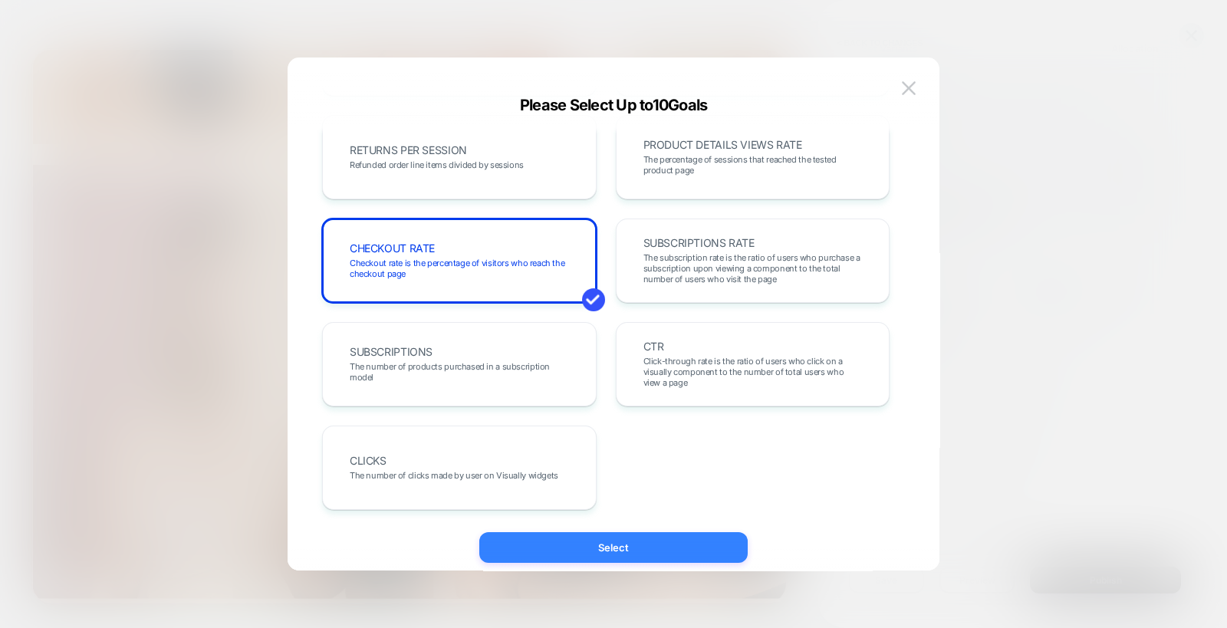
click at [614, 548] on button "Select" at bounding box center [613, 547] width 268 height 31
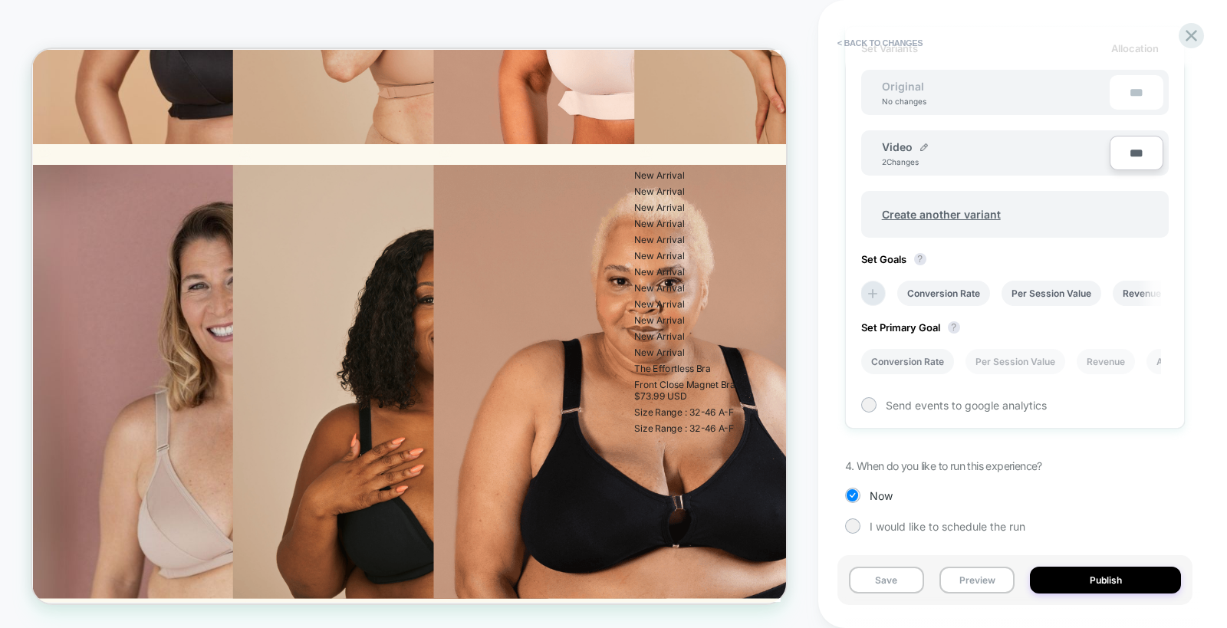
click at [914, 360] on li "Conversion Rate" at bounding box center [907, 361] width 93 height 25
click at [1098, 584] on button "Publish" at bounding box center [1105, 580] width 151 height 27
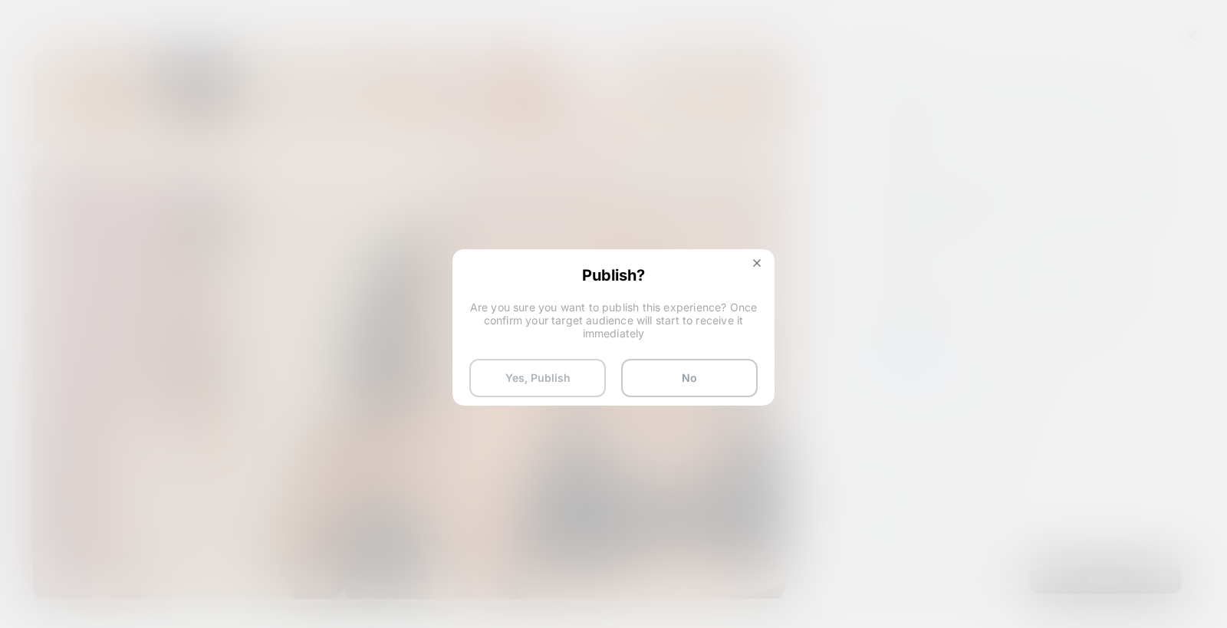
click at [552, 359] on button "Yes, Publish" at bounding box center [537, 378] width 137 height 38
